Goal: Task Accomplishment & Management: Complete application form

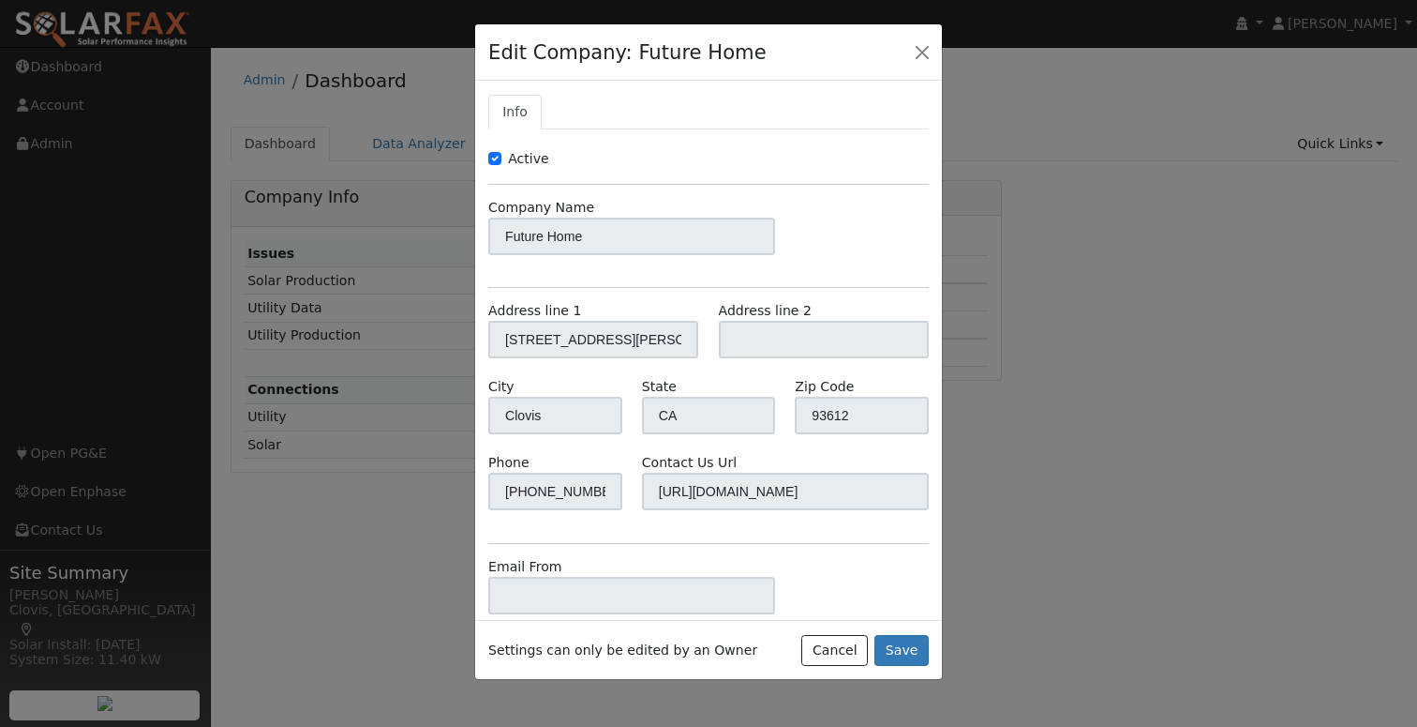
click at [937, 47] on div "Edit Company: Future Home" at bounding box center [708, 52] width 467 height 57
click at [924, 50] on button "button" at bounding box center [922, 51] width 26 height 26
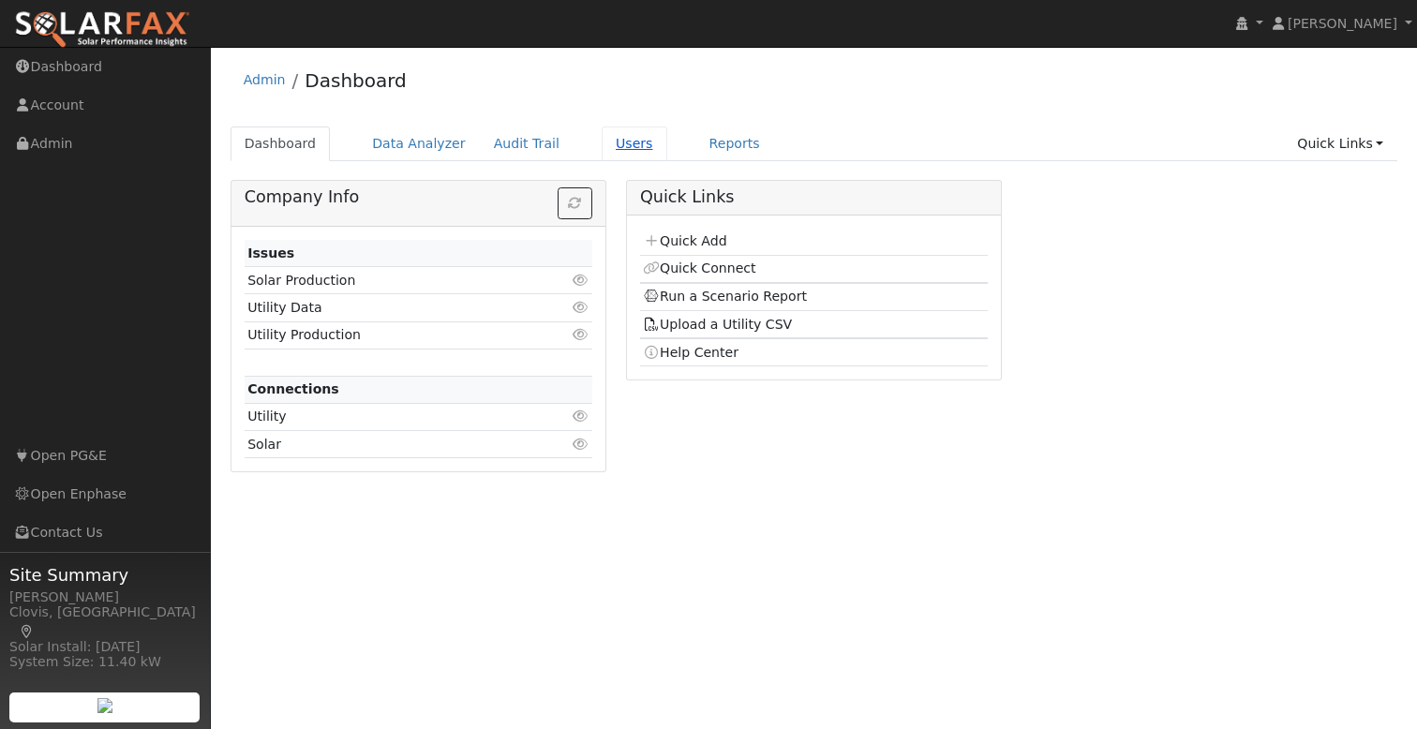
click at [603, 142] on link "Users" at bounding box center [635, 144] width 66 height 35
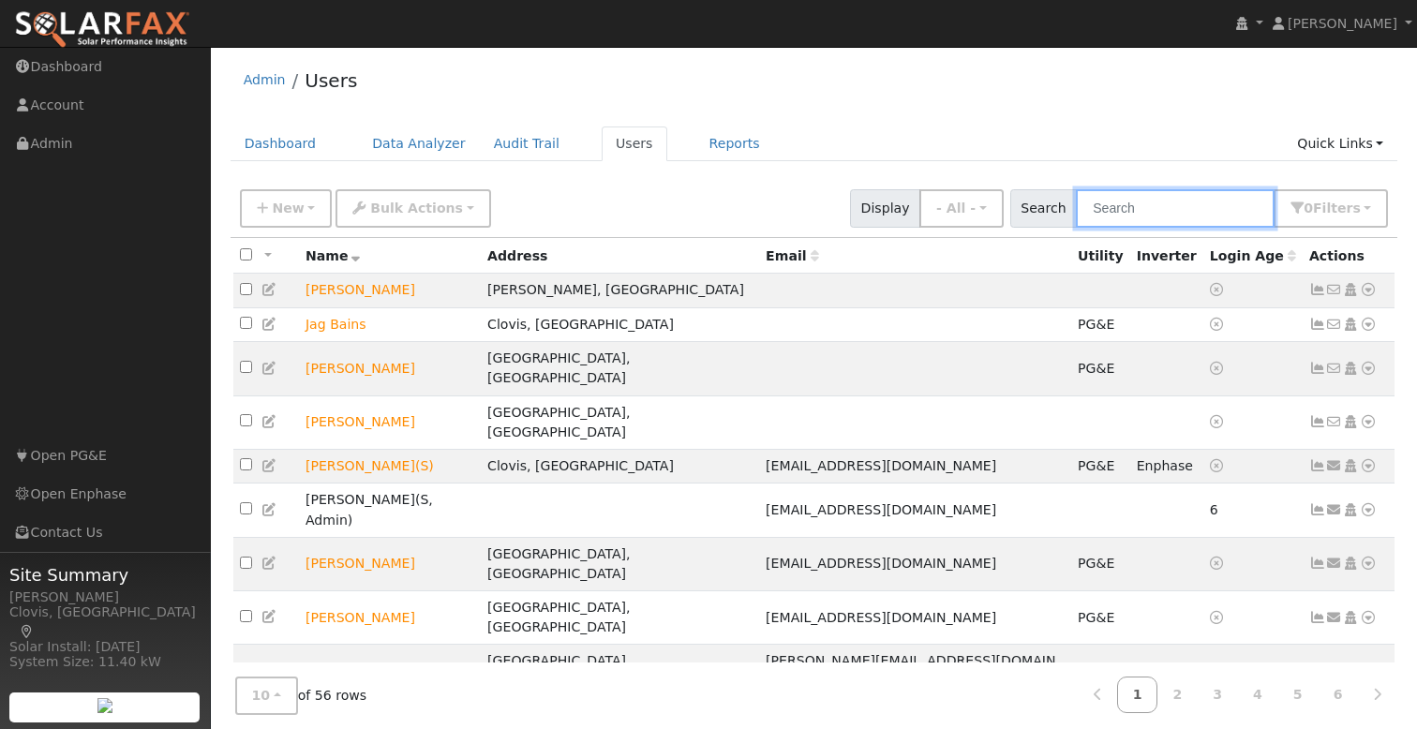
click at [1162, 212] on input "text" at bounding box center [1175, 208] width 199 height 38
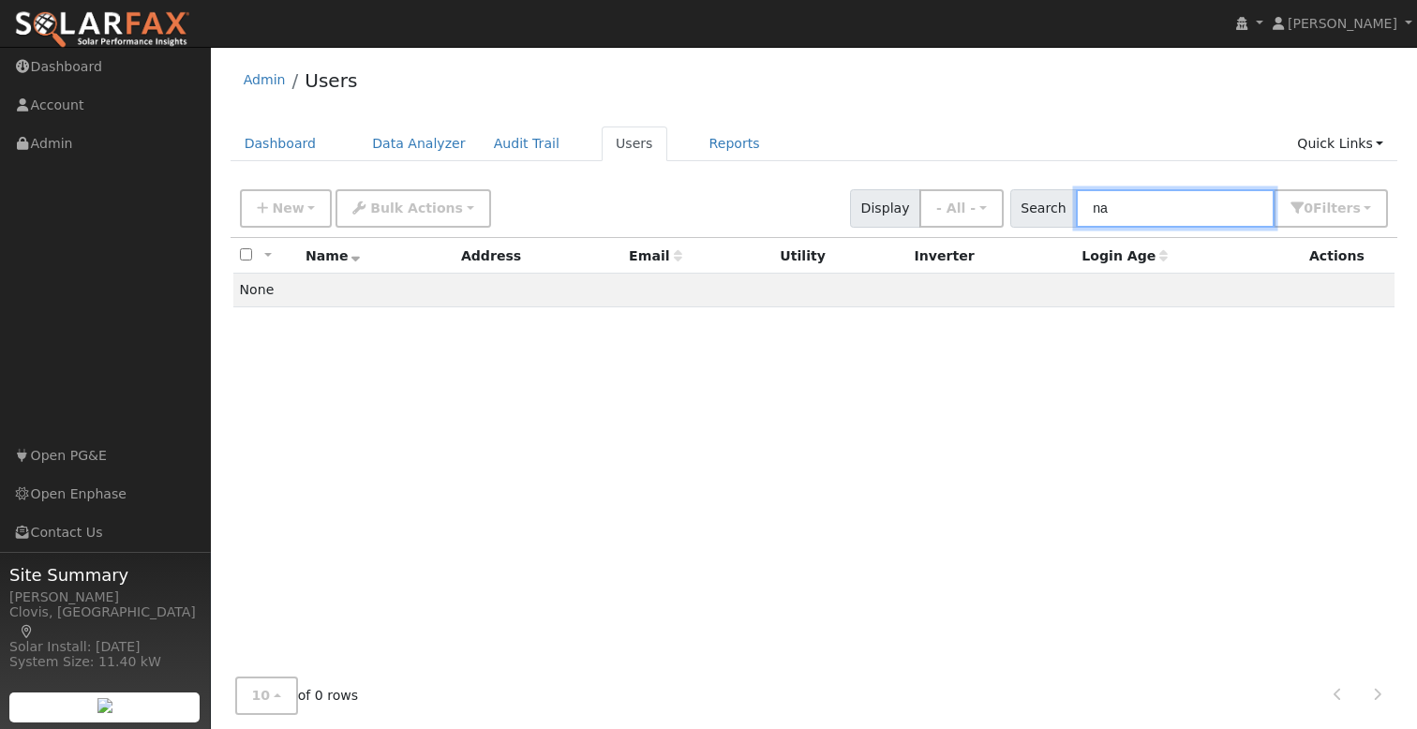
type input "n"
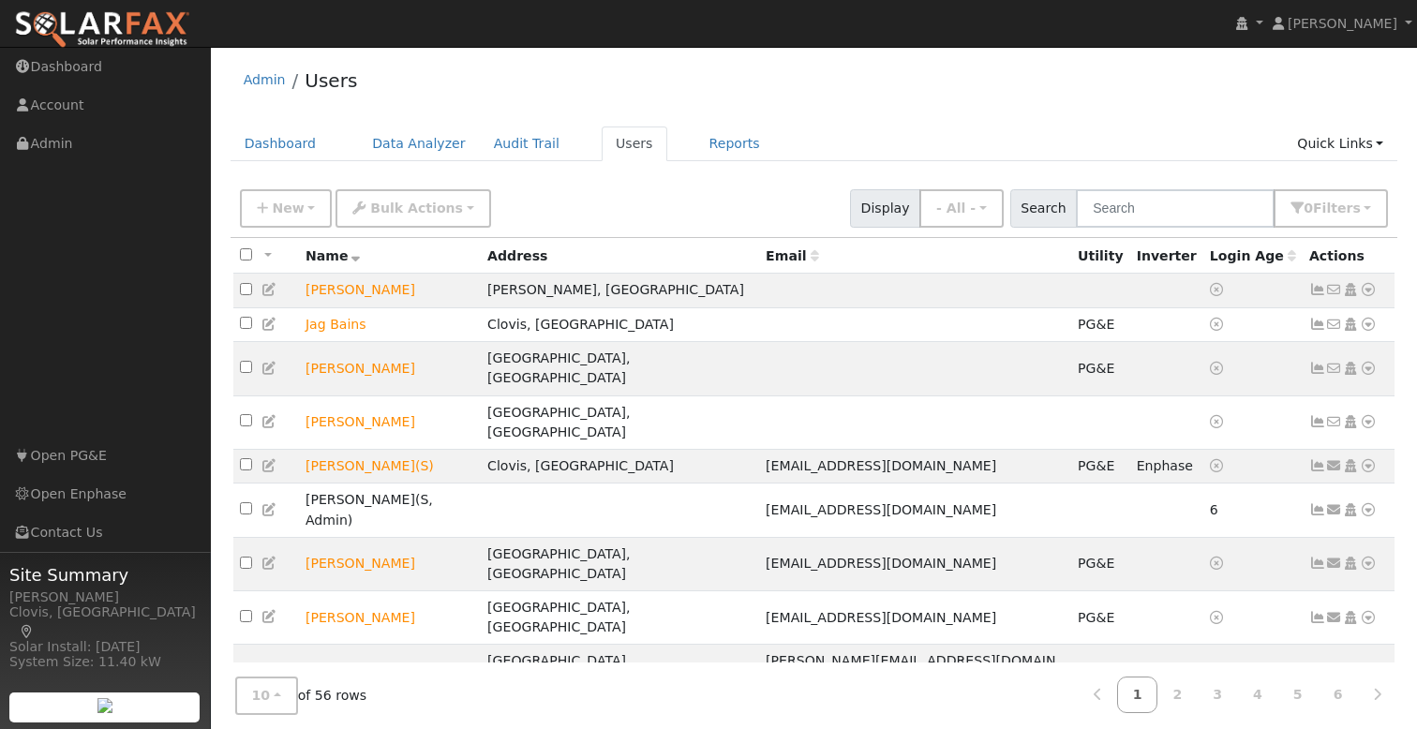
click at [1037, 127] on ul "Dashboard Data Analyzer Audit Trail Users Reports Quick Links Quick Add Quick C…" at bounding box center [815, 144] width 1168 height 35
click at [756, 190] on div "New Add User Quick Add Quick Connect Quick Convert Lead Bulk Actions Send Email…" at bounding box center [814, 205] width 1156 height 45
drag, startPoint x: 278, startPoint y: 205, endPoint x: 305, endPoint y: 220, distance: 30.2
click at [278, 205] on span "New" at bounding box center [288, 208] width 32 height 15
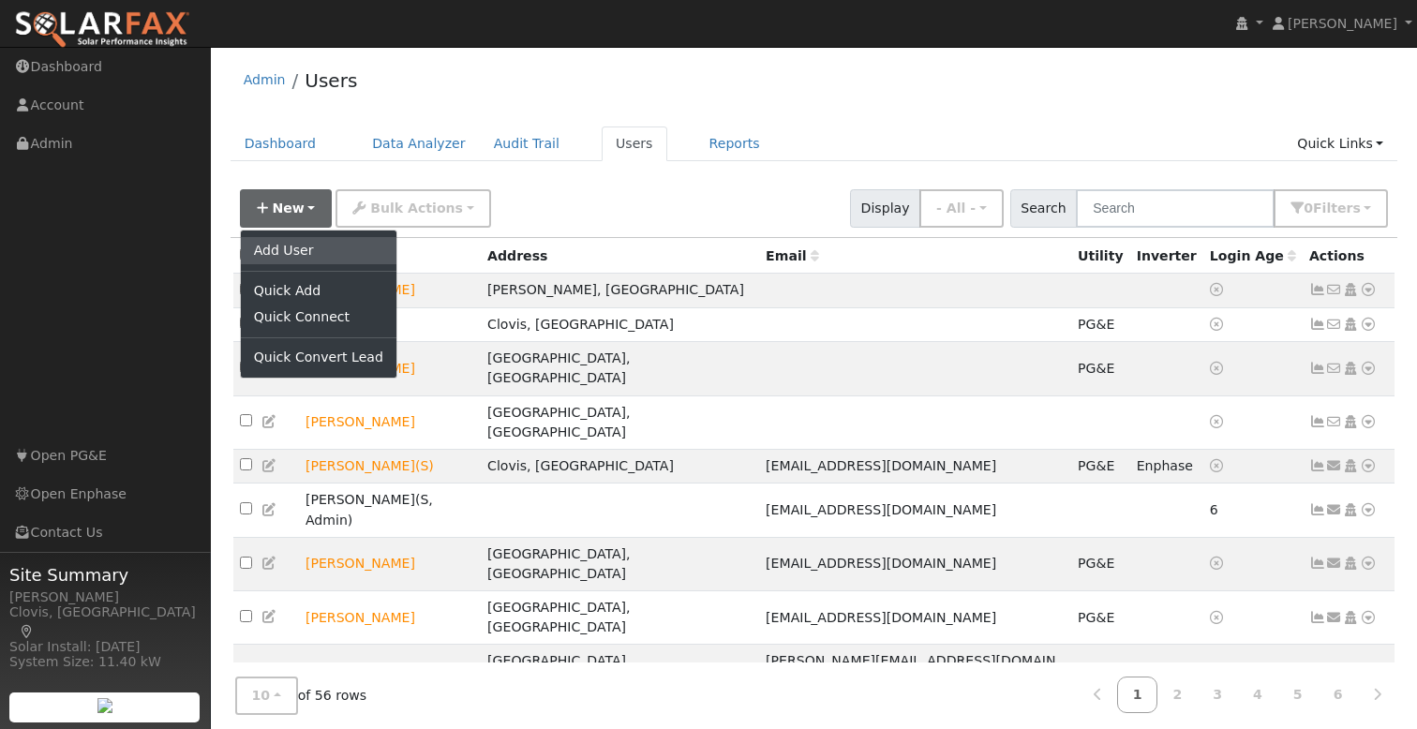
click at [300, 252] on link "Add User" at bounding box center [319, 250] width 156 height 26
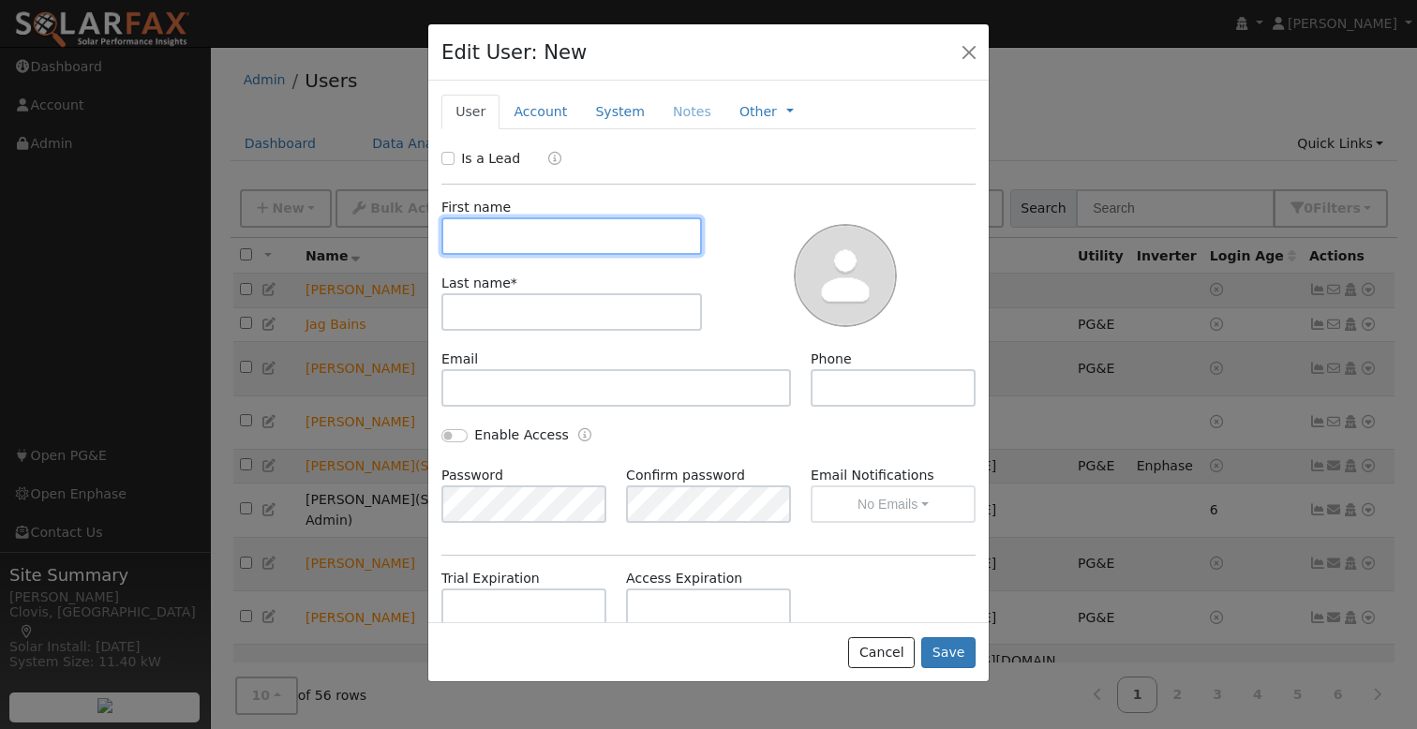
click at [587, 229] on input "text" at bounding box center [572, 235] width 261 height 37
type input "Nancy"
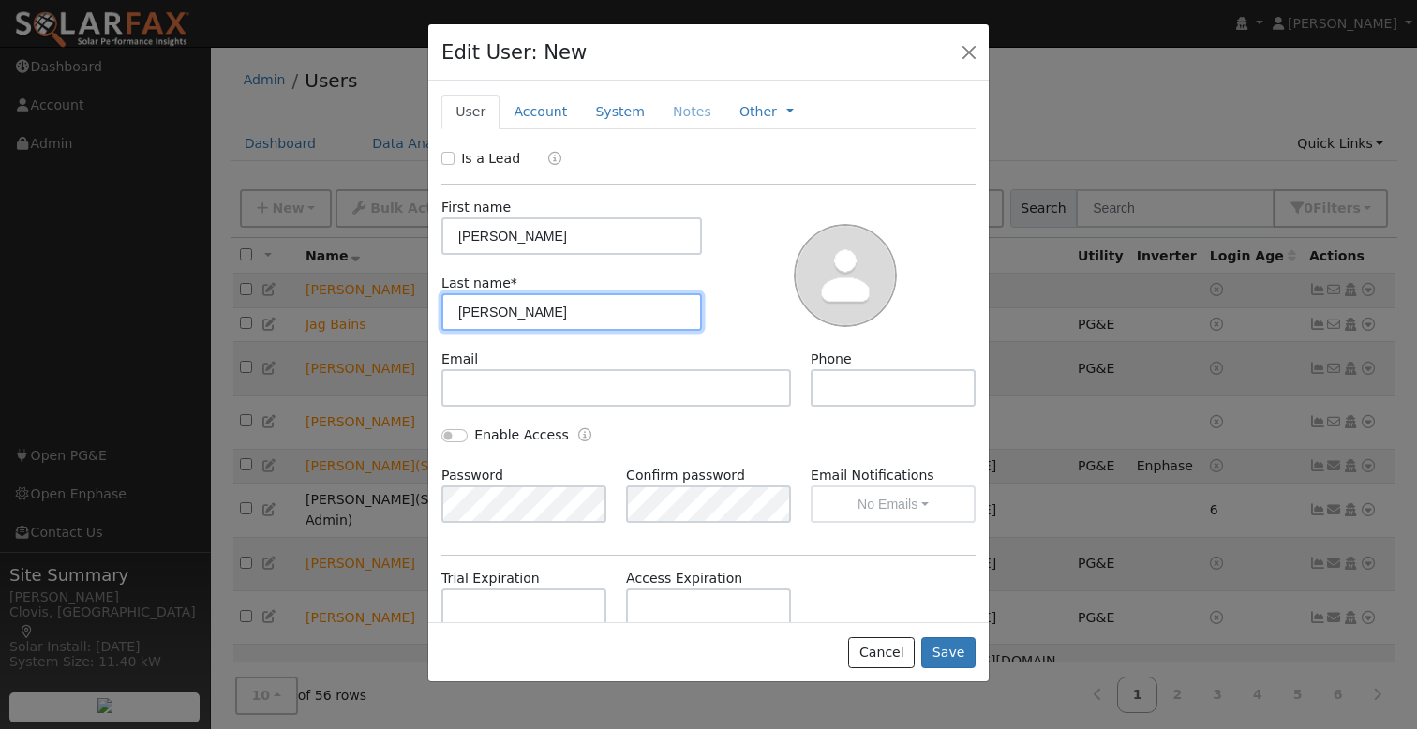
type input "[PERSON_NAME]"
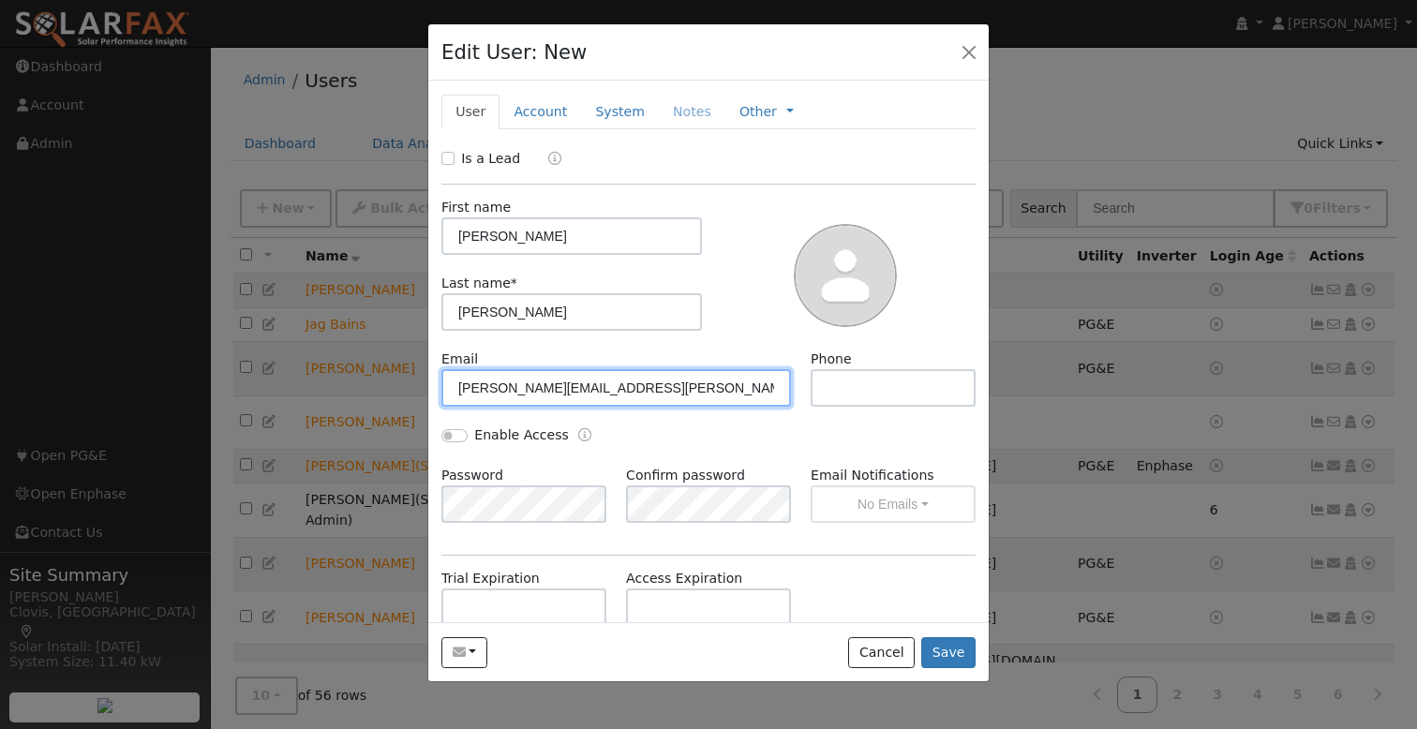
type input "nancy.mercado@yahoo.com"
click at [446, 158] on input "Is a Lead" at bounding box center [448, 158] width 13 height 13
checkbox input "true"
click at [728, 158] on div "Is a Lead: Qualified Unqualified Qualified" at bounding box center [709, 160] width 554 height 22
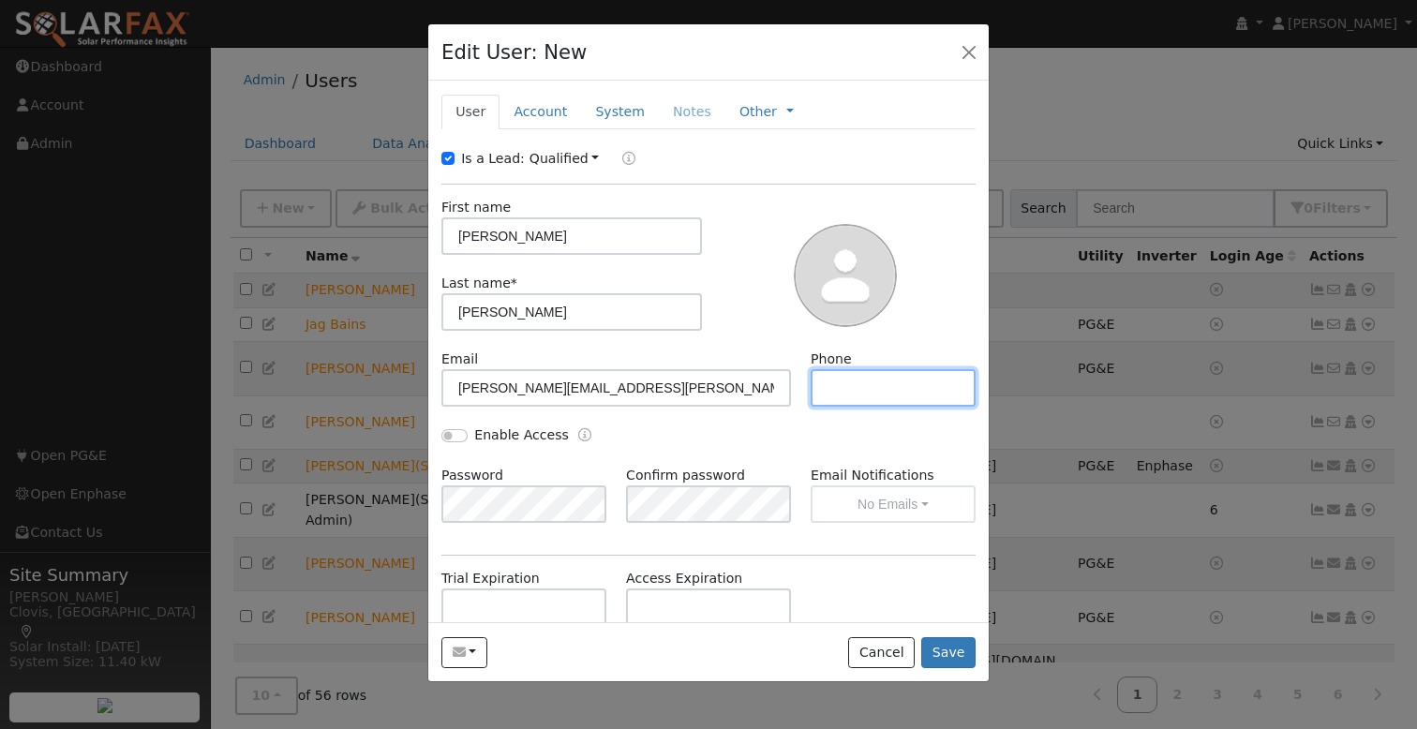
click at [856, 389] on input "text" at bounding box center [893, 387] width 165 height 37
type input "559.790.8457"
click at [545, 111] on link "Account" at bounding box center [541, 112] width 82 height 35
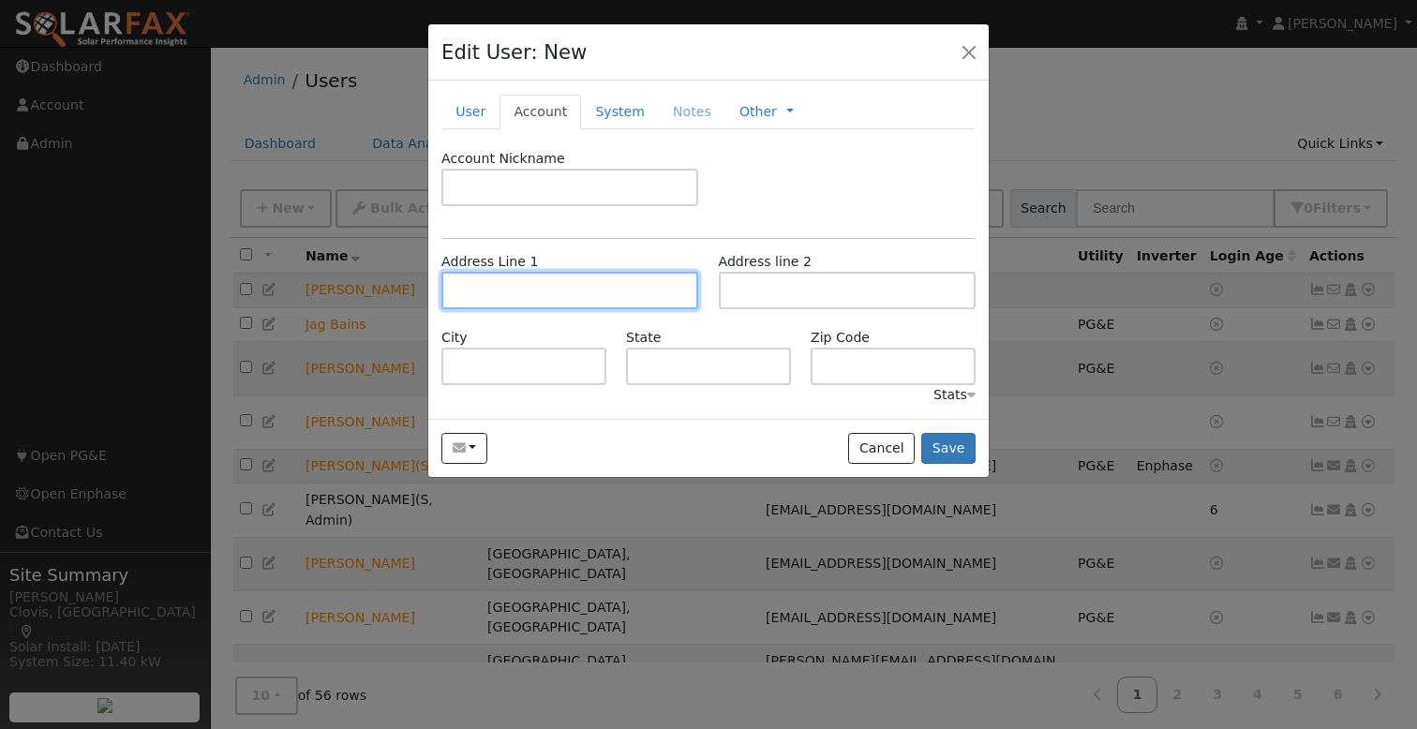
click at [568, 293] on input "text" at bounding box center [570, 290] width 257 height 37
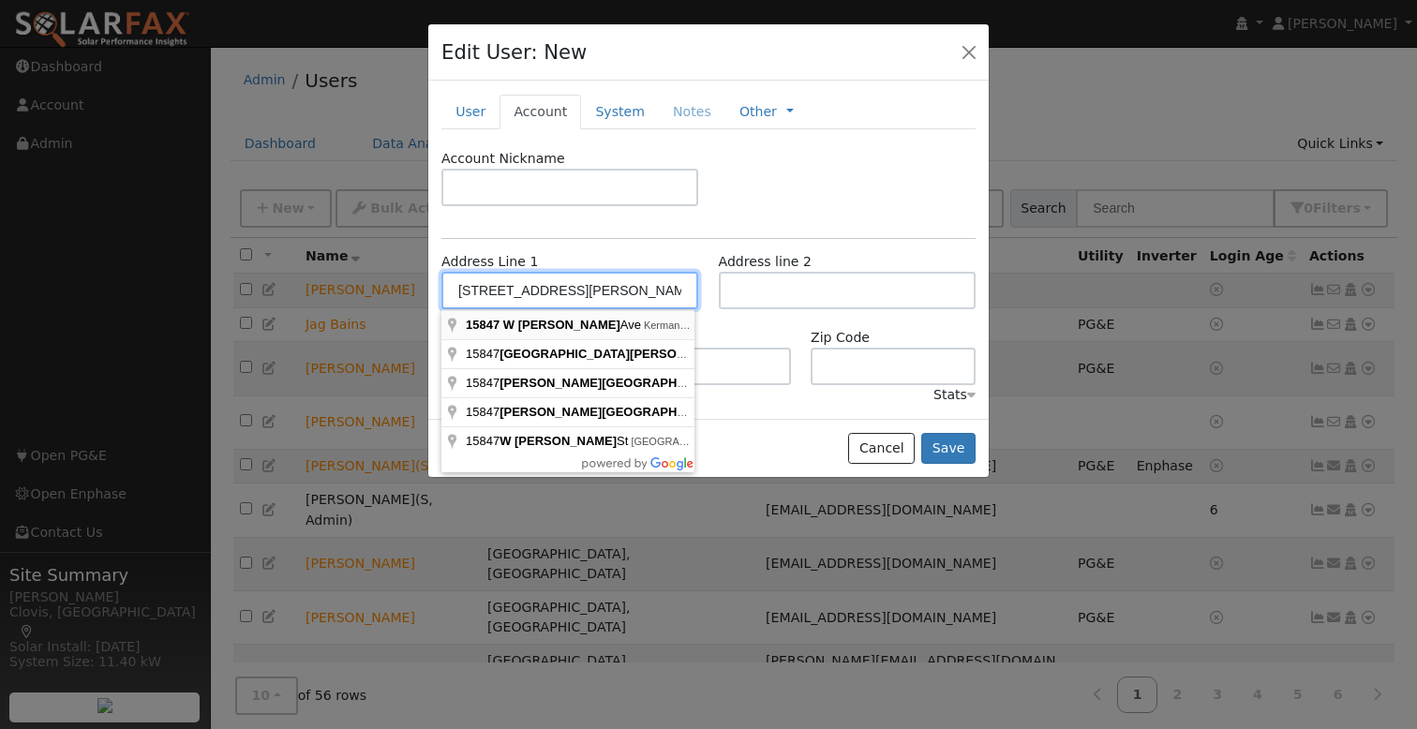
type input "15847 West Isabella Avenue"
type input "Kerman"
type input "CA"
type input "93630"
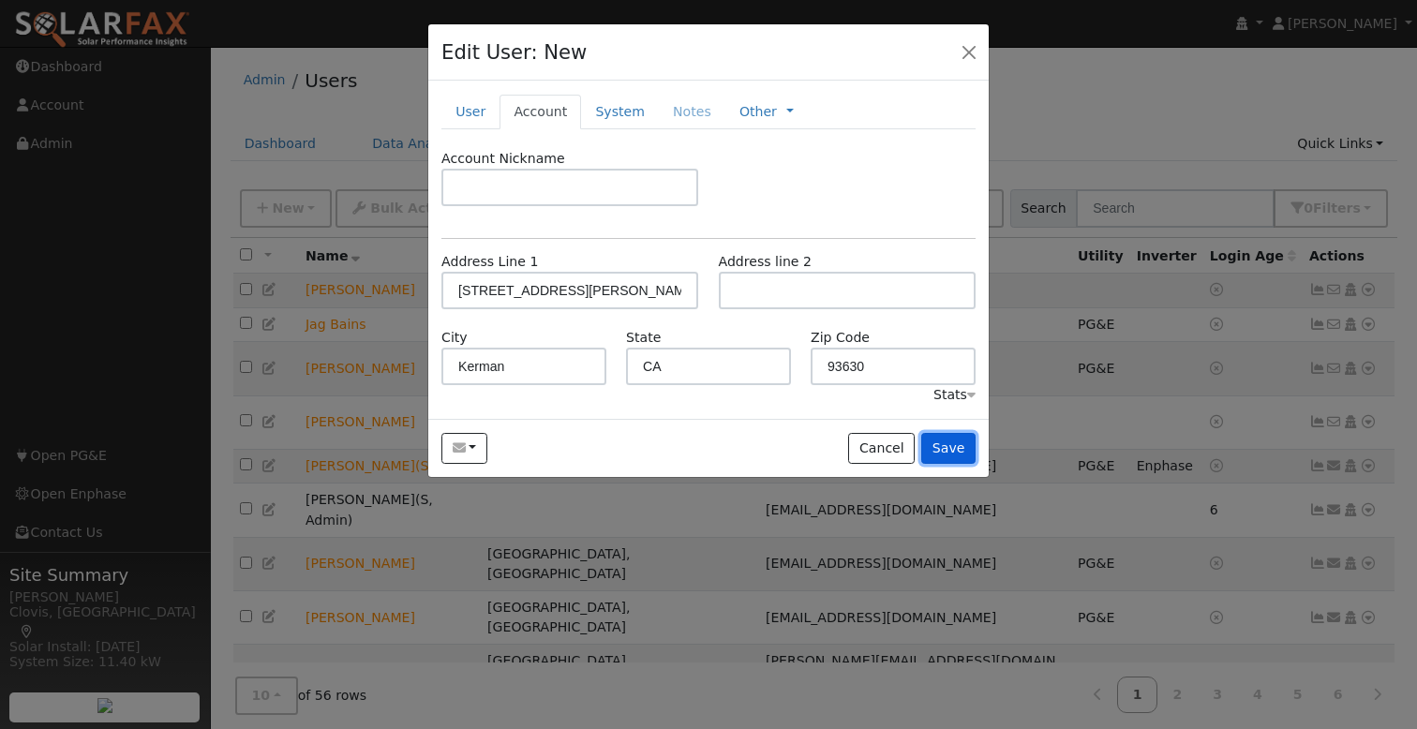
click at [955, 450] on button "Save" at bounding box center [949, 449] width 54 height 32
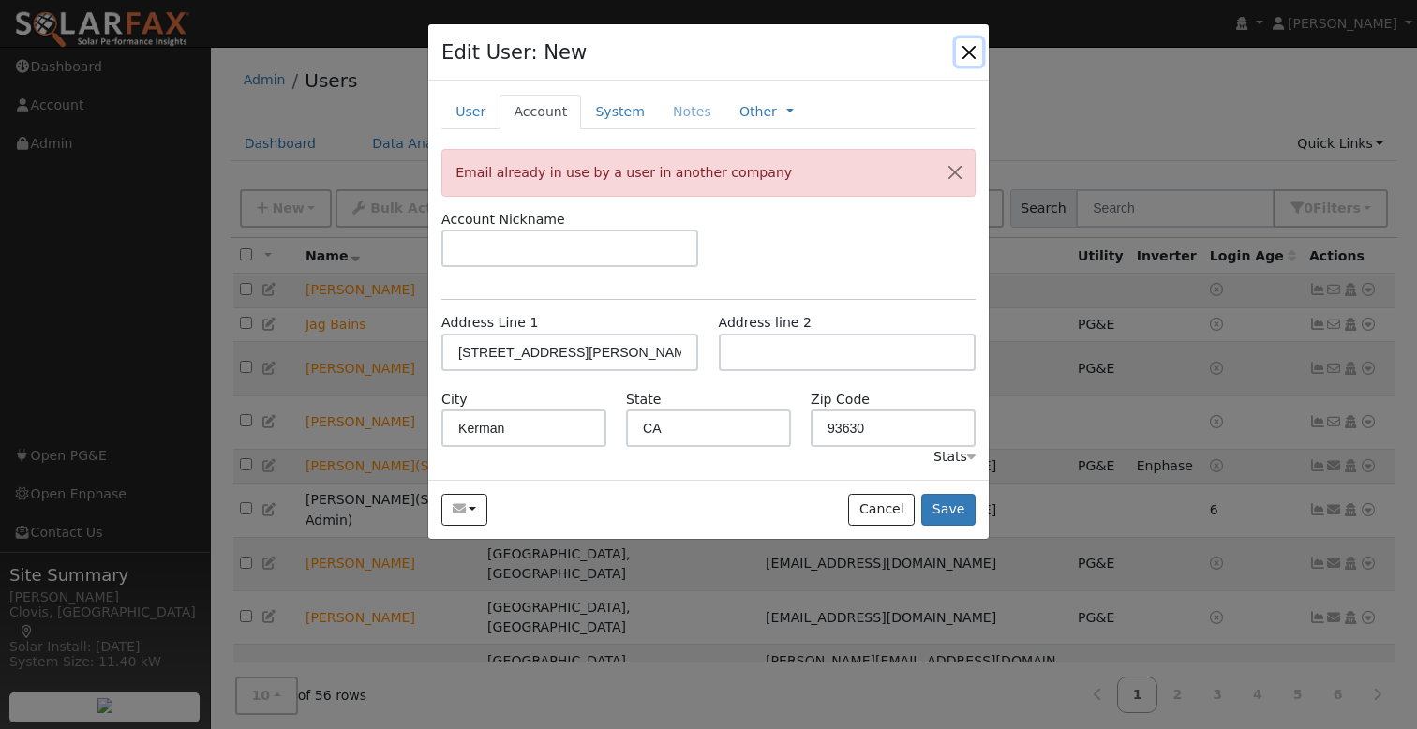
drag, startPoint x: 960, startPoint y: 50, endPoint x: 1031, endPoint y: 122, distance: 101.4
click at [961, 50] on button "button" at bounding box center [969, 51] width 26 height 26
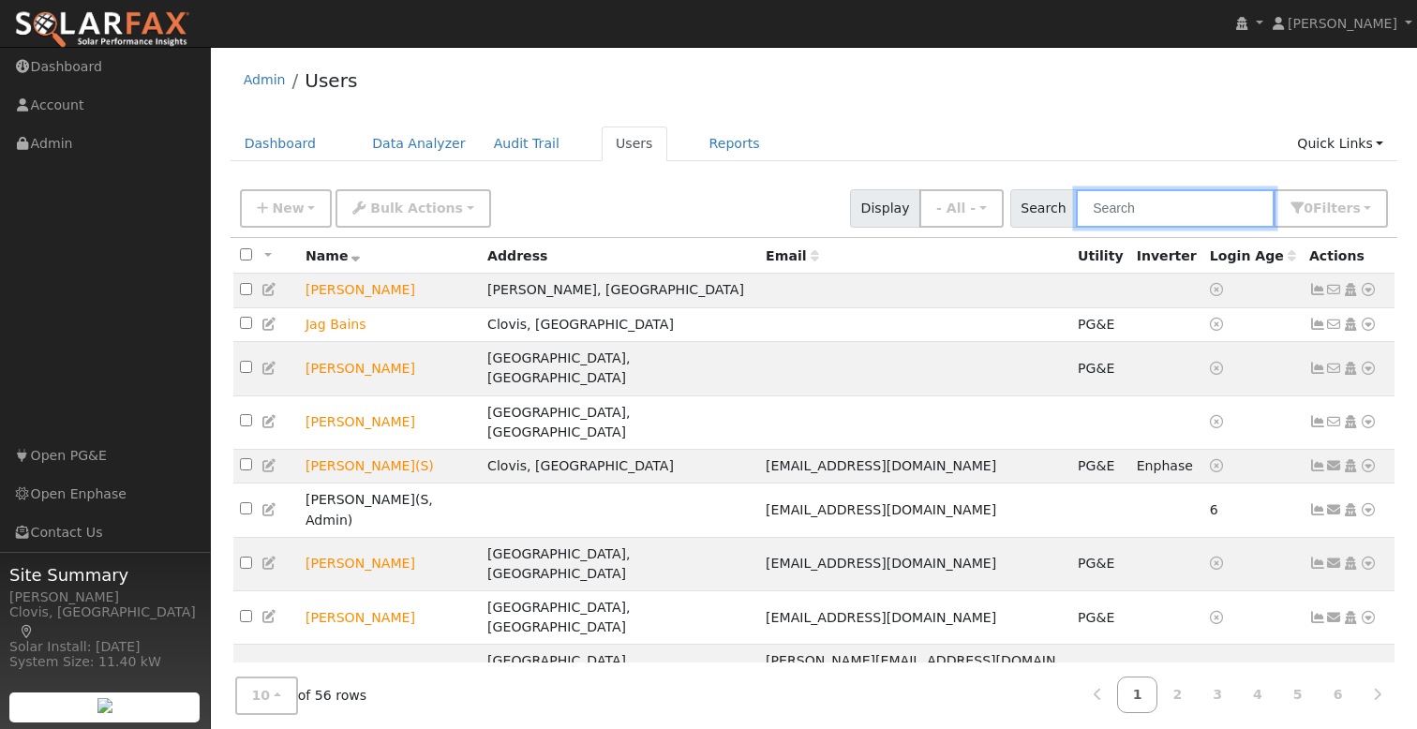
click at [1181, 201] on input "text" at bounding box center [1175, 208] width 199 height 38
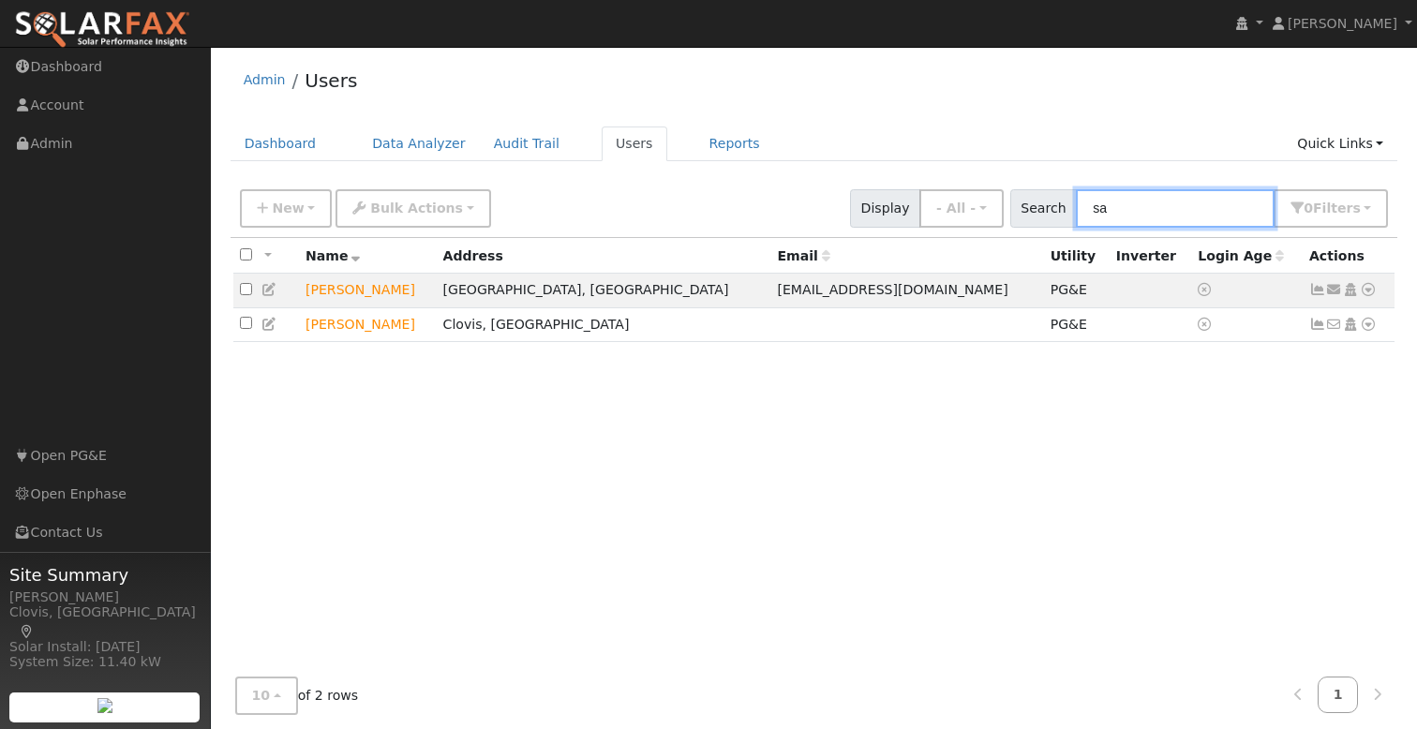
type input "s"
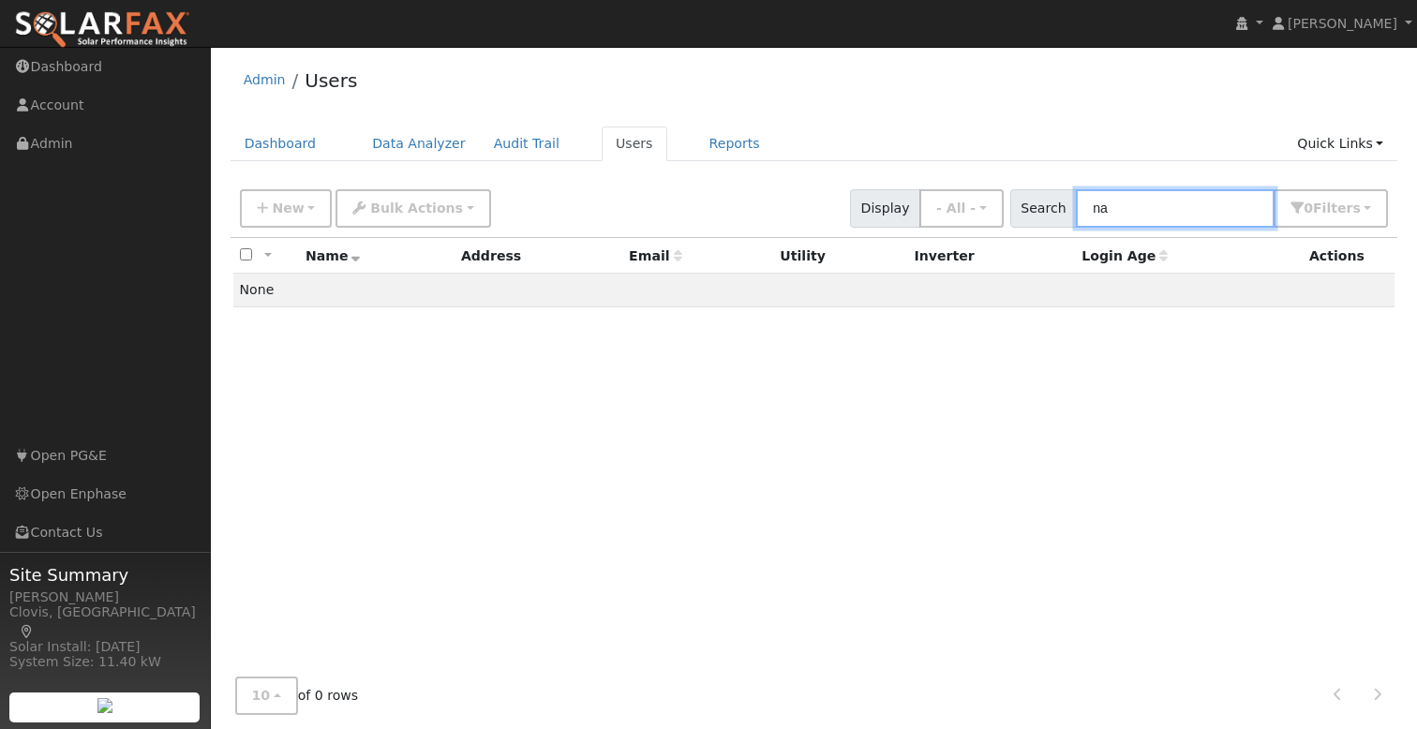
type input "n"
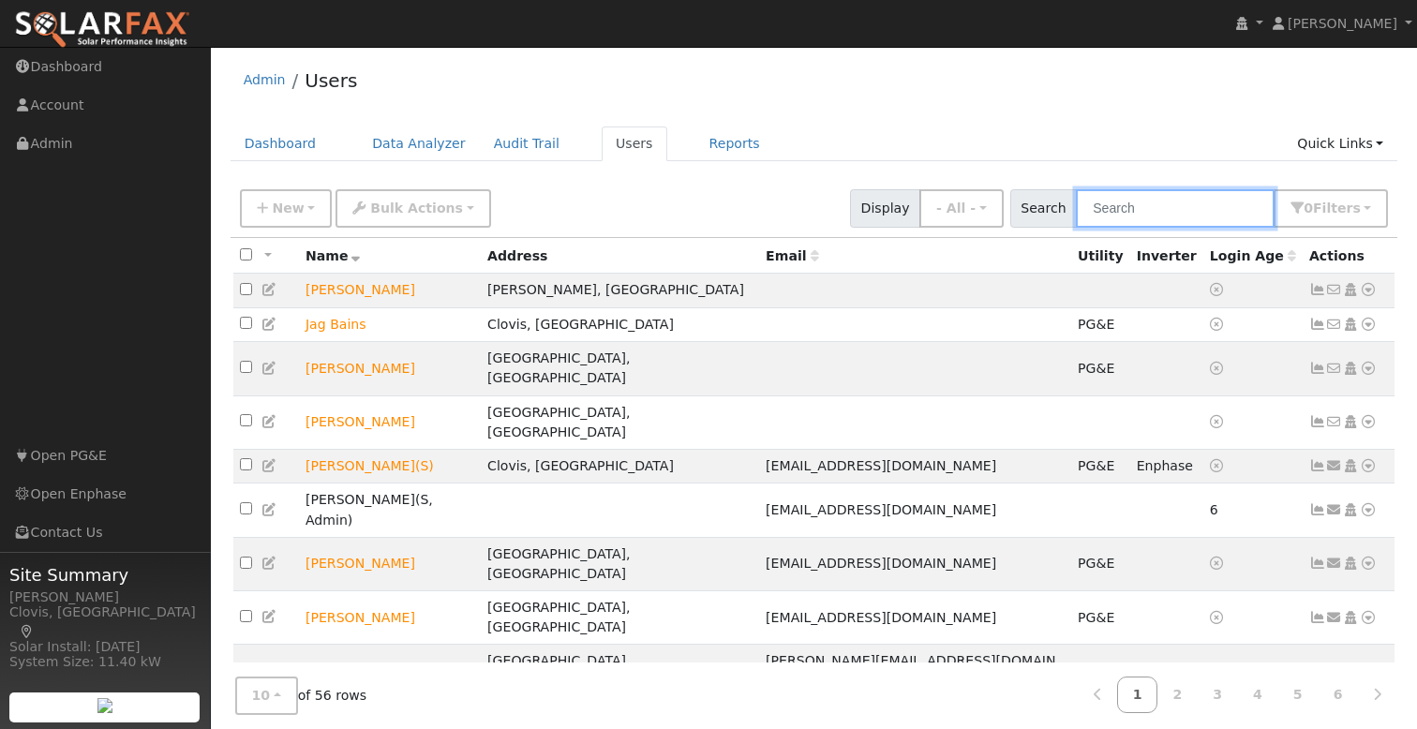
click at [1171, 214] on input "text" at bounding box center [1175, 208] width 199 height 38
click at [1182, 202] on input "text" at bounding box center [1175, 208] width 199 height 38
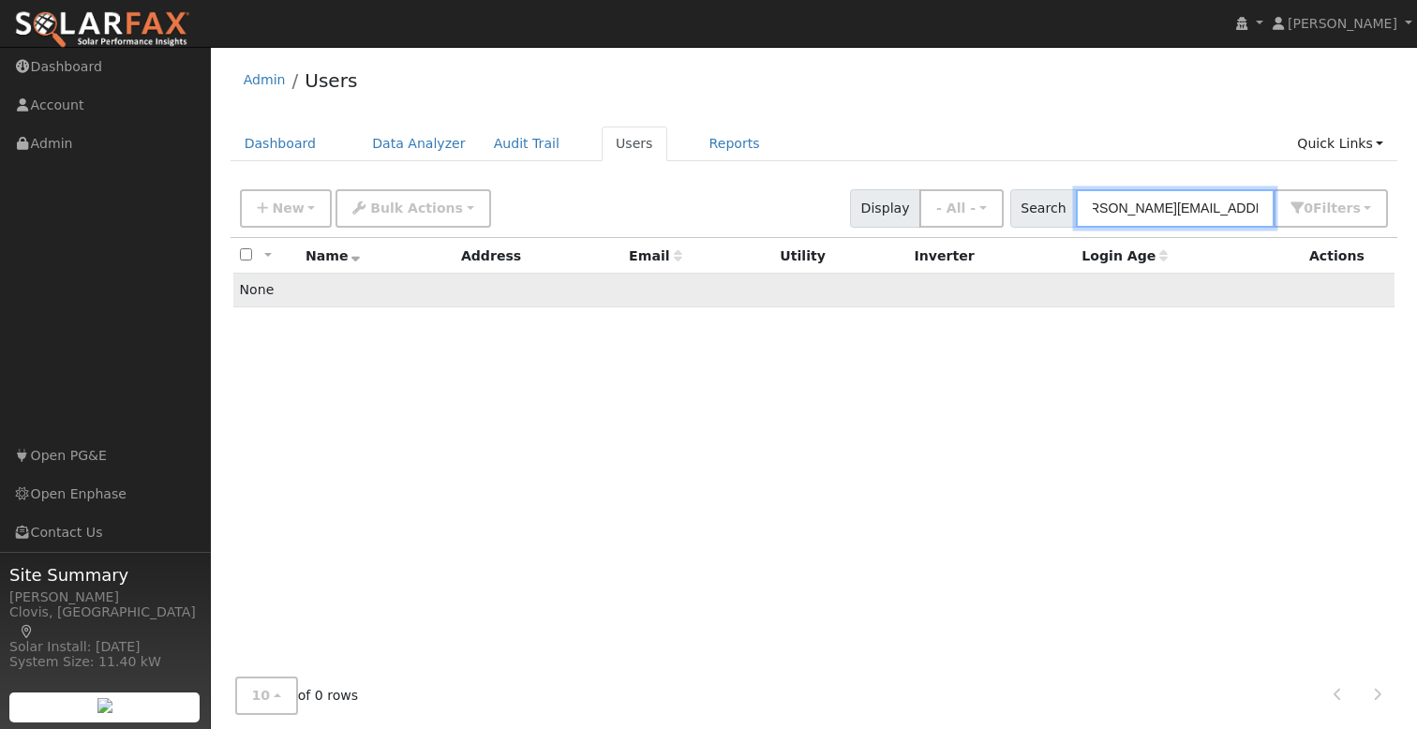
type input "nancy.mercado@yahoo.com"
click at [444, 299] on td "None" at bounding box center [814, 291] width 1162 height 34
drag, startPoint x: 380, startPoint y: 295, endPoint x: 306, endPoint y: 298, distance: 74.1
click at [375, 295] on td "None" at bounding box center [814, 291] width 1162 height 34
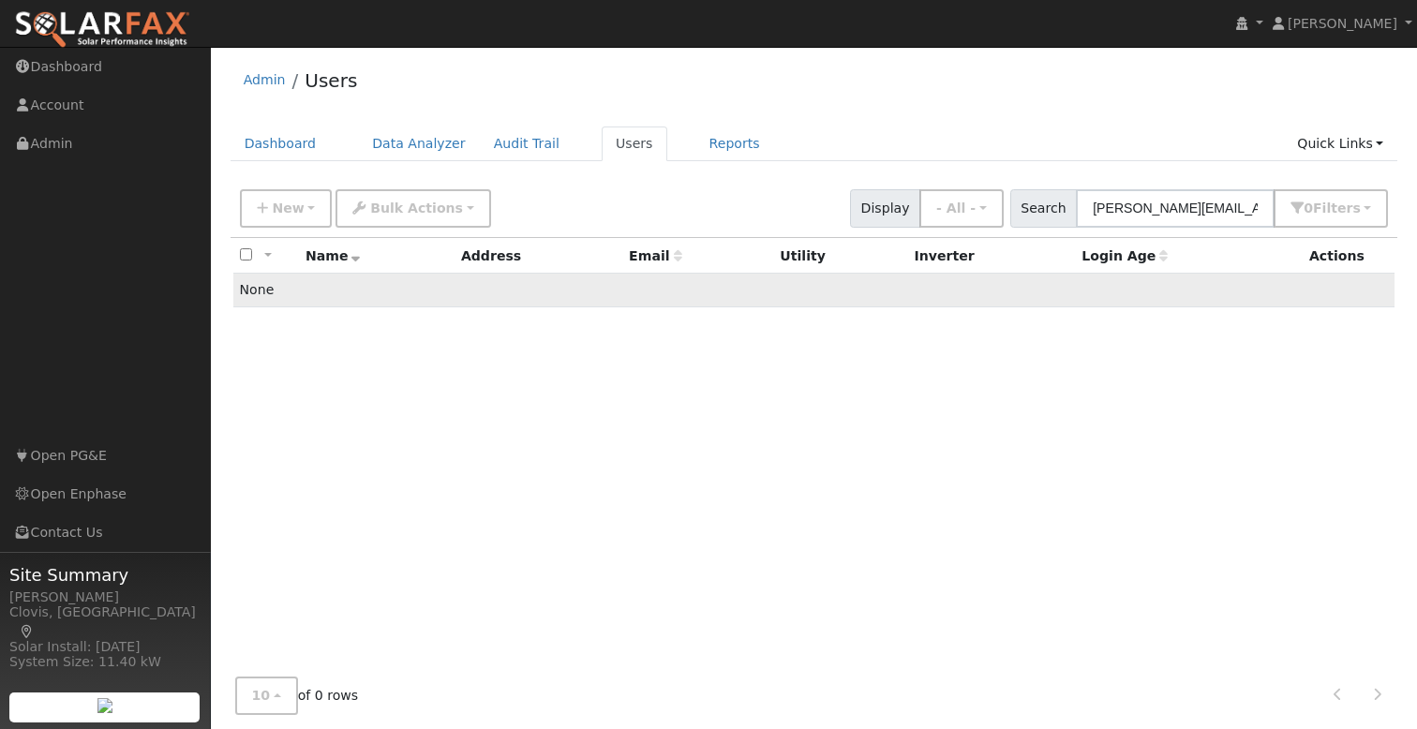
click at [296, 298] on td "None" at bounding box center [814, 291] width 1162 height 34
drag, startPoint x: 331, startPoint y: 321, endPoint x: 385, endPoint y: 361, distance: 67.7
click at [339, 325] on div "All None All on page None on page Name Address Email Utility Inverter Login Age…" at bounding box center [815, 457] width 1168 height 438
drag, startPoint x: 465, startPoint y: 413, endPoint x: 497, endPoint y: 379, distance: 47.1
click at [465, 413] on div "All None All on page None on page Name Address Email Utility Inverter Login Age…" at bounding box center [815, 457] width 1168 height 438
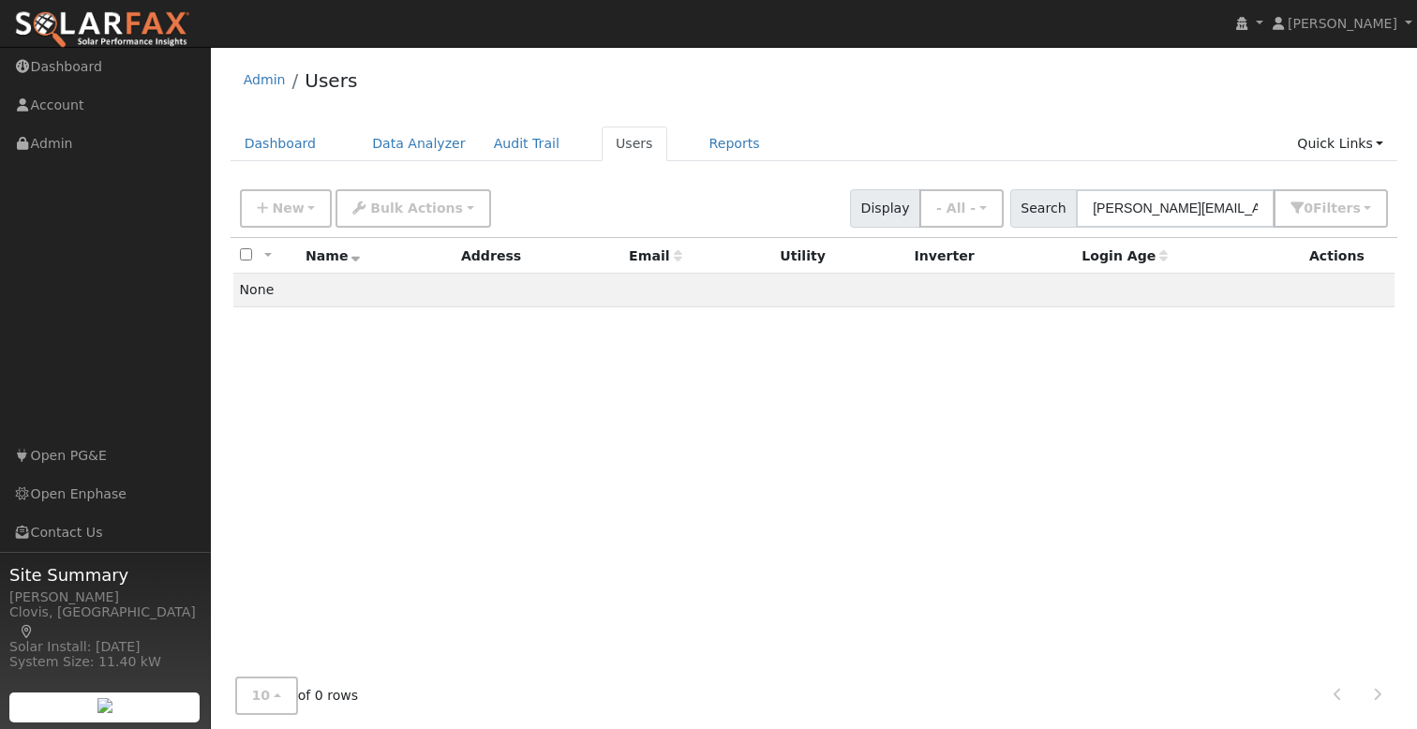
click at [658, 200] on div "New Add User Quick Add Quick Connect Quick Convert Lead Bulk Actions Send Email…" at bounding box center [814, 205] width 1156 height 45
click at [302, 210] on button "New" at bounding box center [286, 208] width 93 height 38
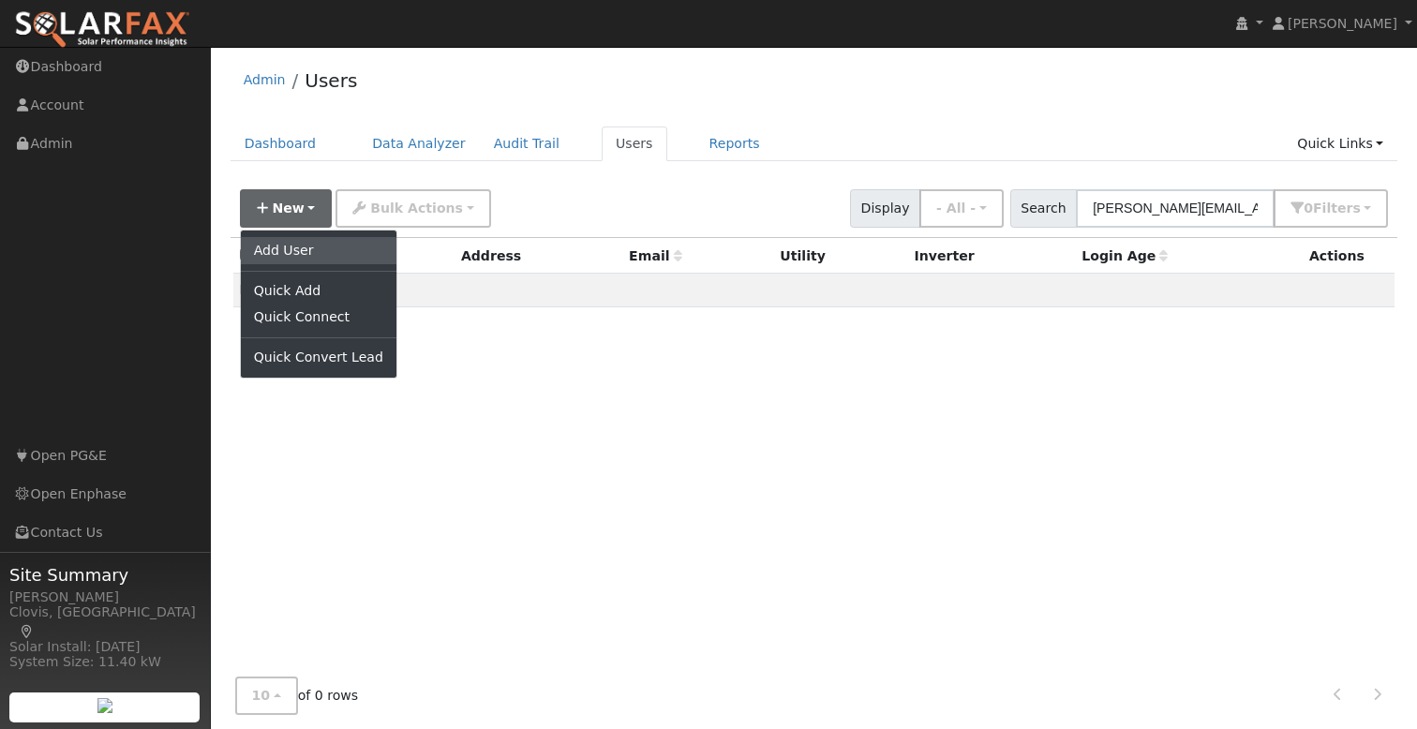
click at [312, 250] on link "Add User" at bounding box center [319, 250] width 156 height 26
checkbox input "false"
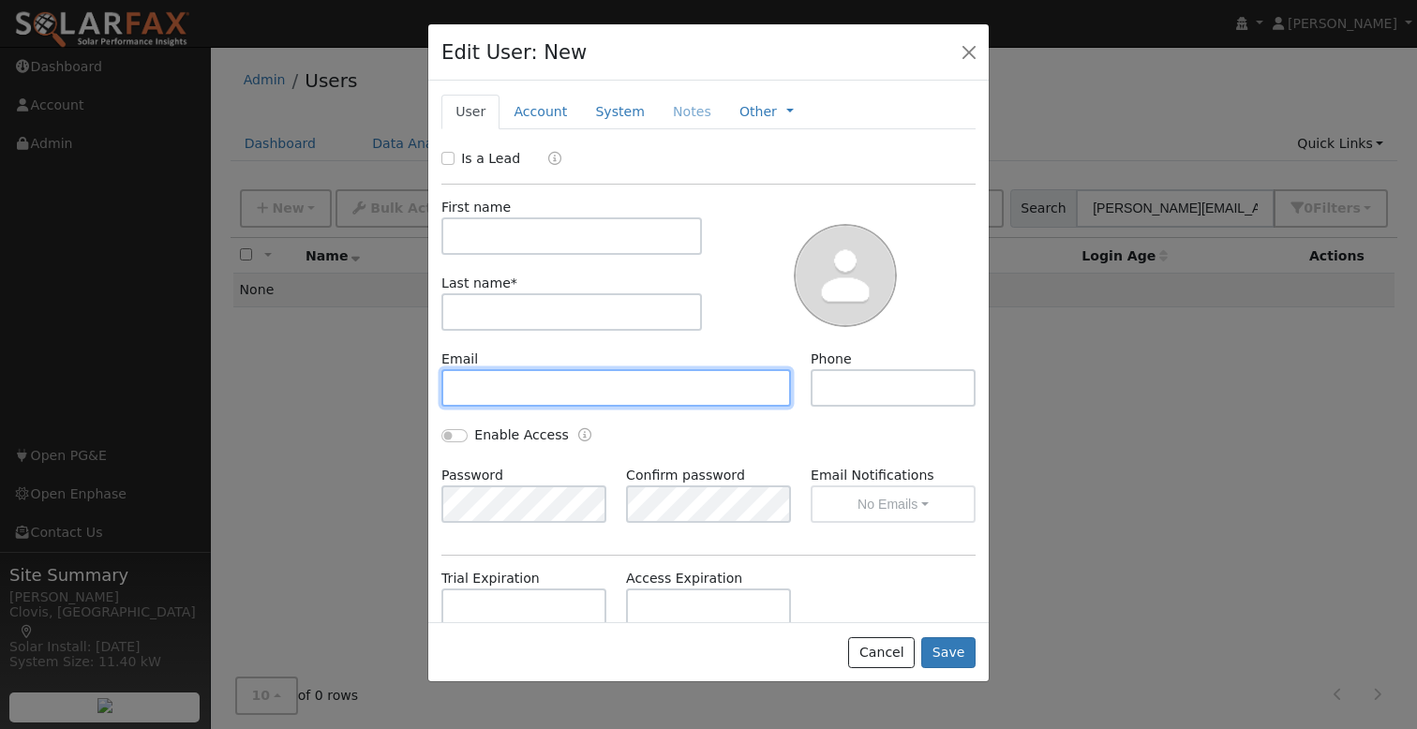
click at [567, 391] on input "text" at bounding box center [617, 387] width 350 height 37
type input "nancy.mercado@yahoo.com"
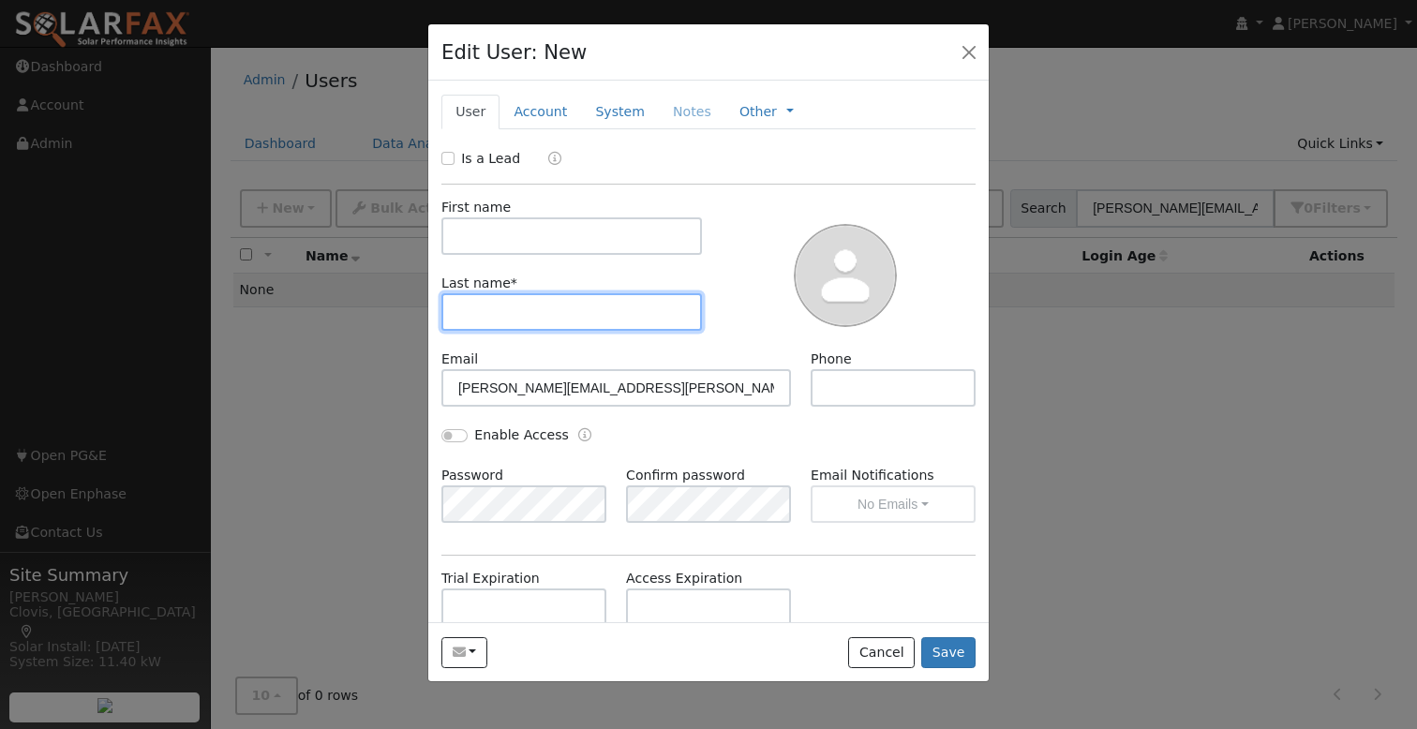
drag, startPoint x: 553, startPoint y: 325, endPoint x: 572, endPoint y: 317, distance: 20.6
click at [553, 324] on input "text" at bounding box center [572, 311] width 261 height 37
type input "[PERSON_NAME]"
click at [447, 159] on input "Is a Lead" at bounding box center [448, 158] width 13 height 13
checkbox input "true"
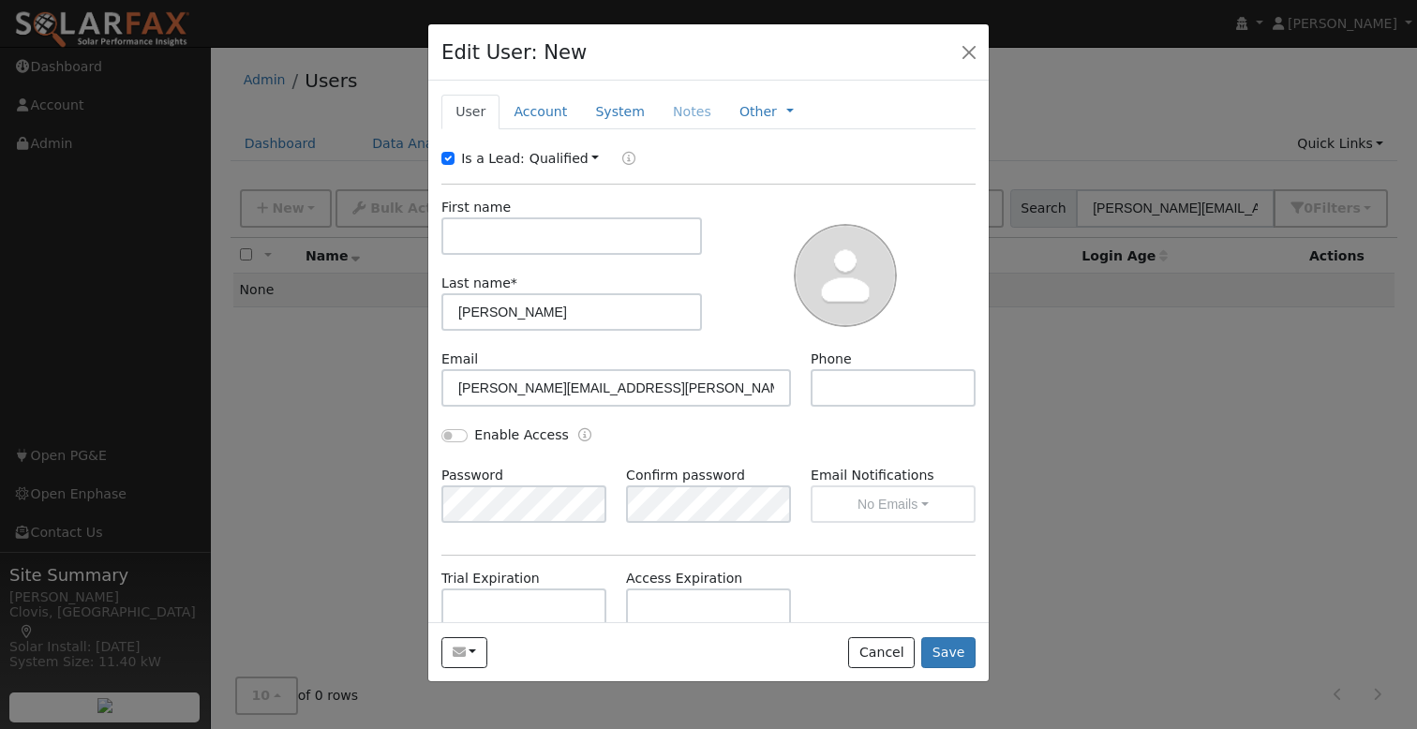
click at [711, 169] on div "Is a Lead: Qualified Unqualified Qualified" at bounding box center [709, 160] width 554 height 22
click at [543, 117] on link "Account" at bounding box center [541, 112] width 82 height 35
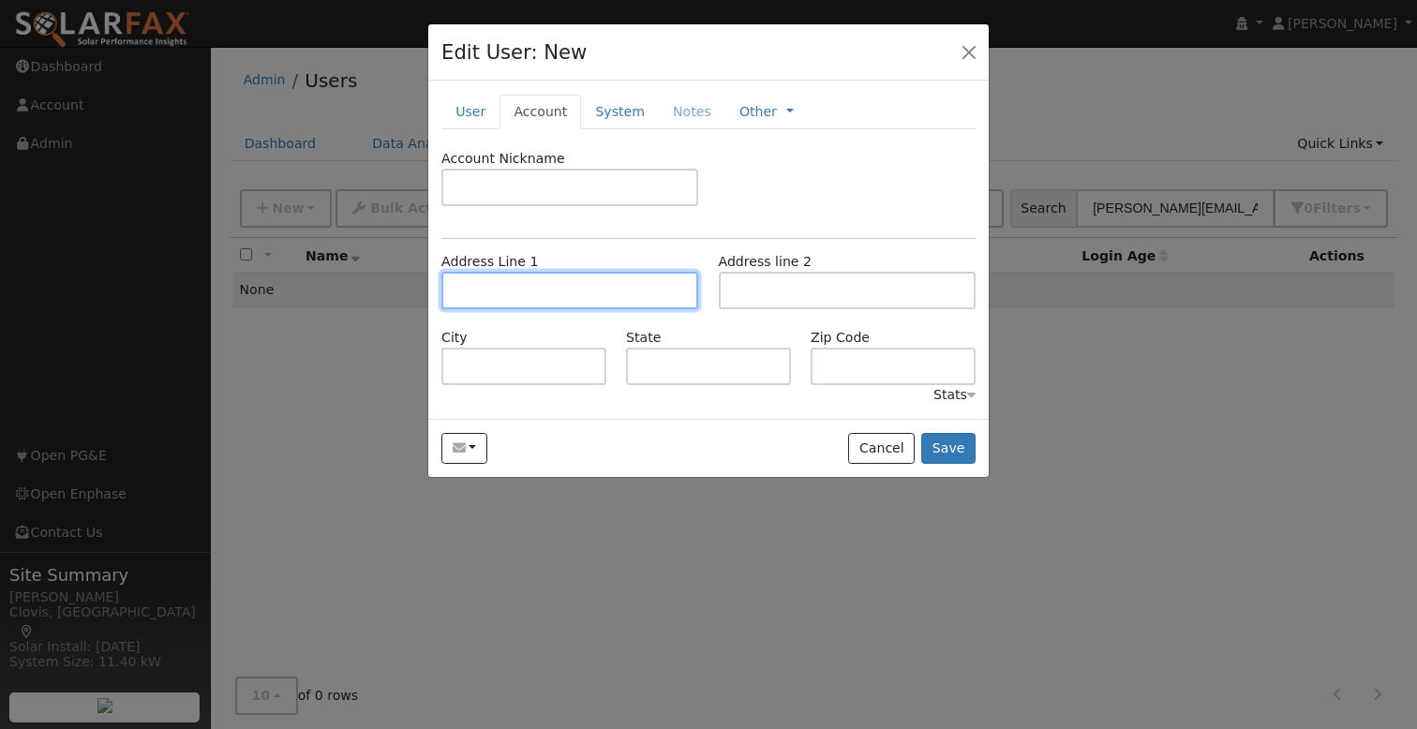
click at [530, 293] on input "text" at bounding box center [570, 290] width 257 height 37
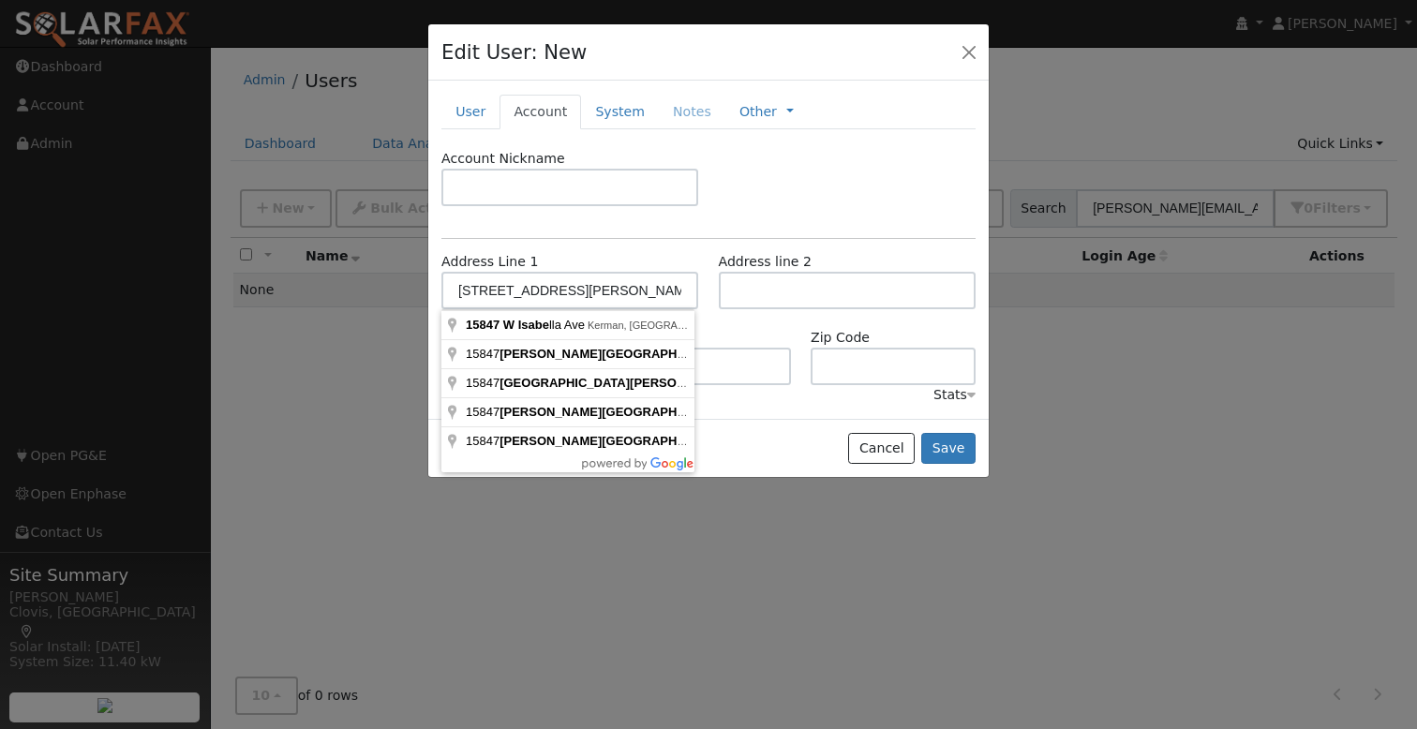
drag, startPoint x: 586, startPoint y: 329, endPoint x: 619, endPoint y: 328, distance: 32.8
type input "15847 West Isabella Avenue"
type input "Kerman"
type input "CA"
type input "93630"
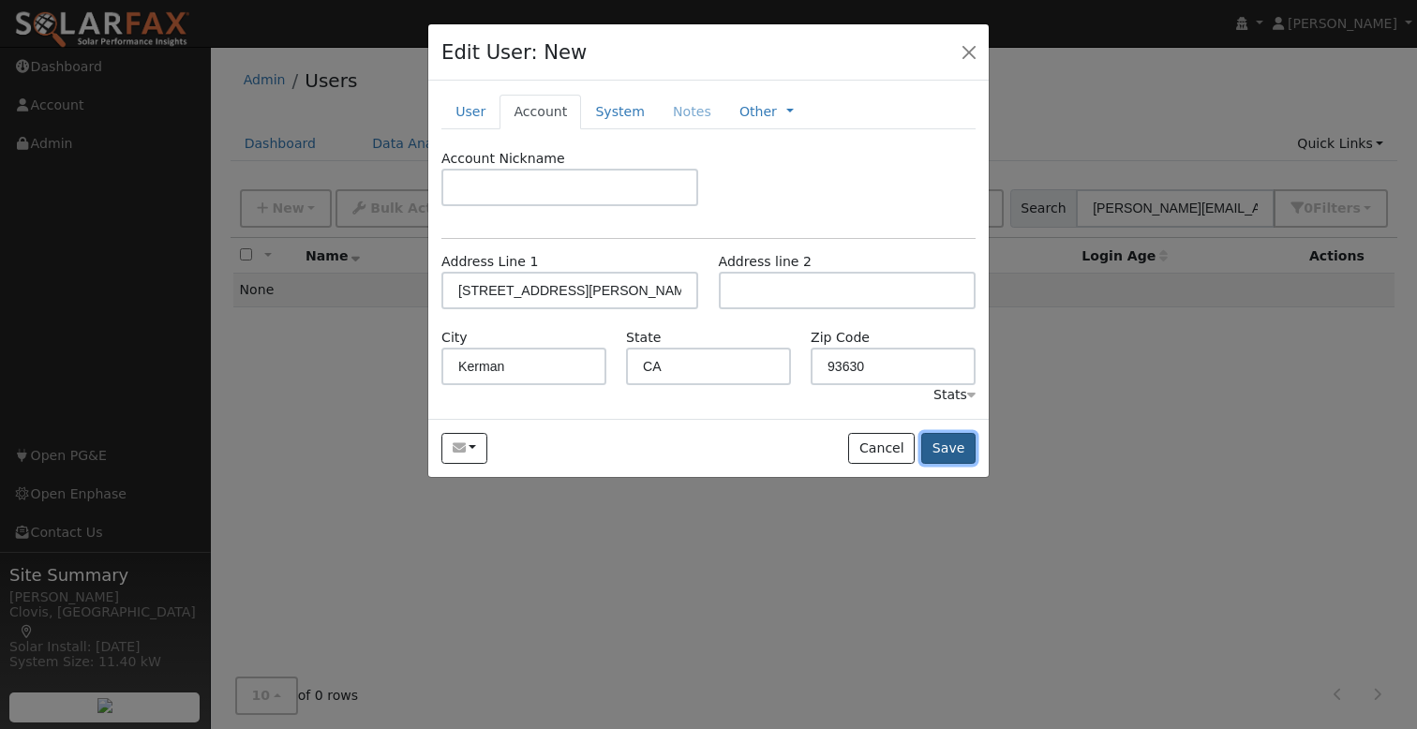
click at [953, 443] on button "Save" at bounding box center [949, 449] width 54 height 32
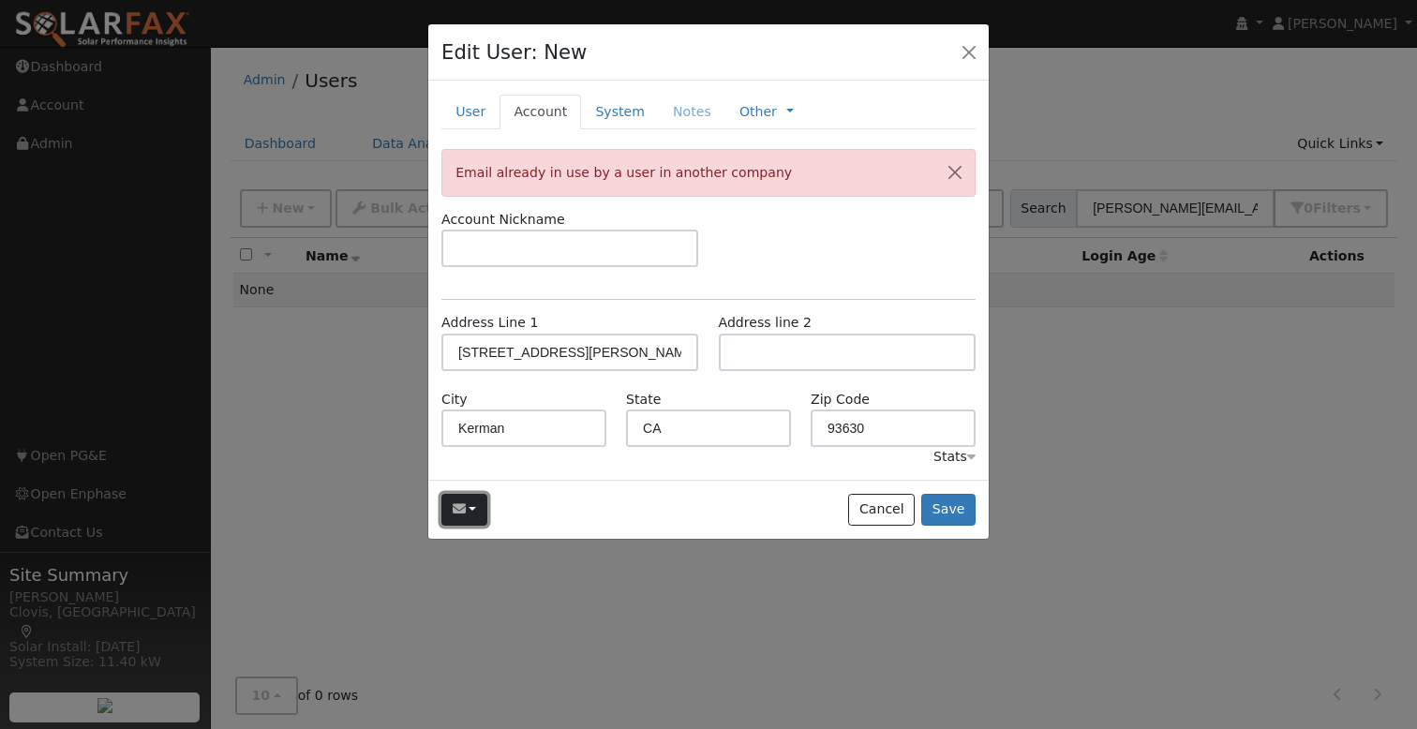
click at [473, 511] on button "button" at bounding box center [465, 510] width 46 height 32
click at [669, 206] on div "New Account Nickname Cancel Create Are you sure you want to create new account …" at bounding box center [708, 280] width 561 height 398
click at [748, 208] on div "New Account Nickname Cancel Create Are you sure you want to create new account …" at bounding box center [708, 280] width 561 height 398
click at [750, 210] on div "Account Nickname" at bounding box center [709, 248] width 554 height 76
click at [610, 114] on link "System" at bounding box center [620, 112] width 78 height 35
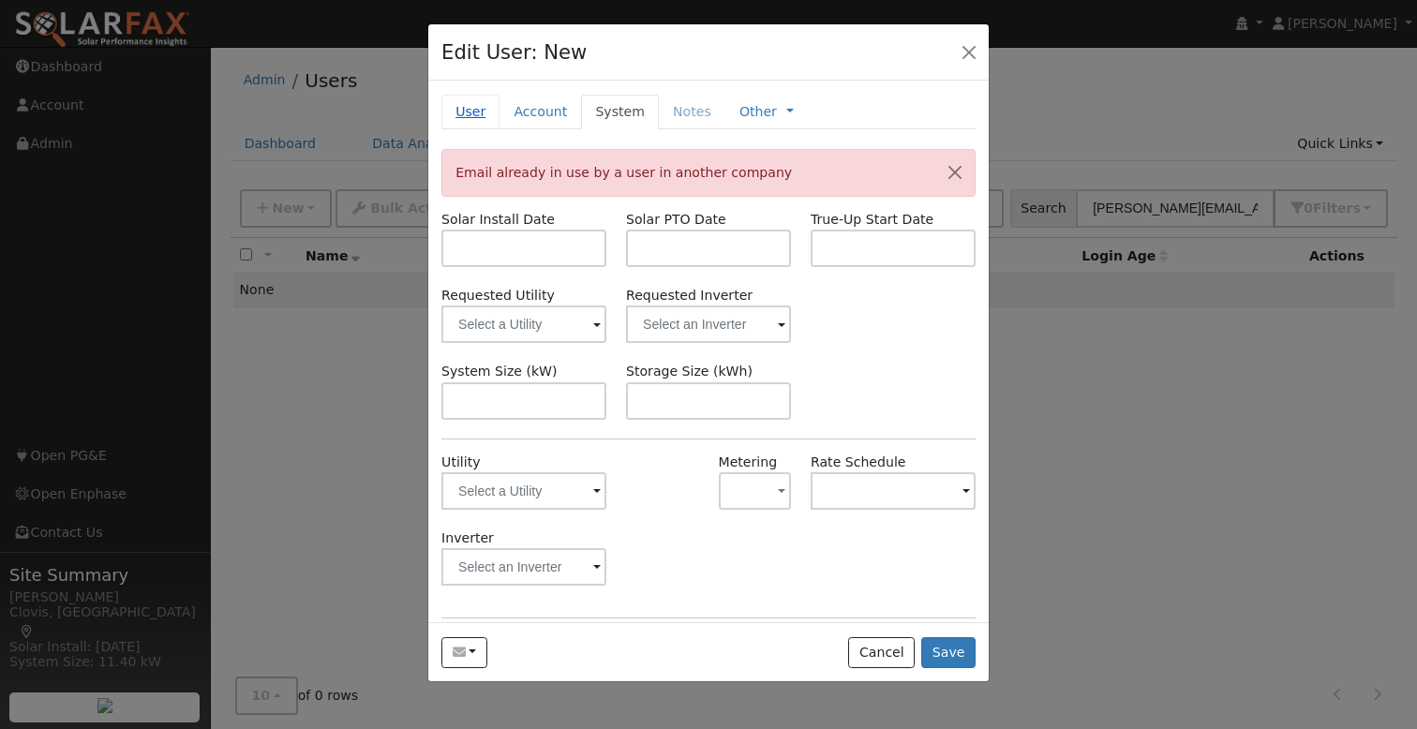
click at [471, 112] on link "User" at bounding box center [471, 112] width 58 height 35
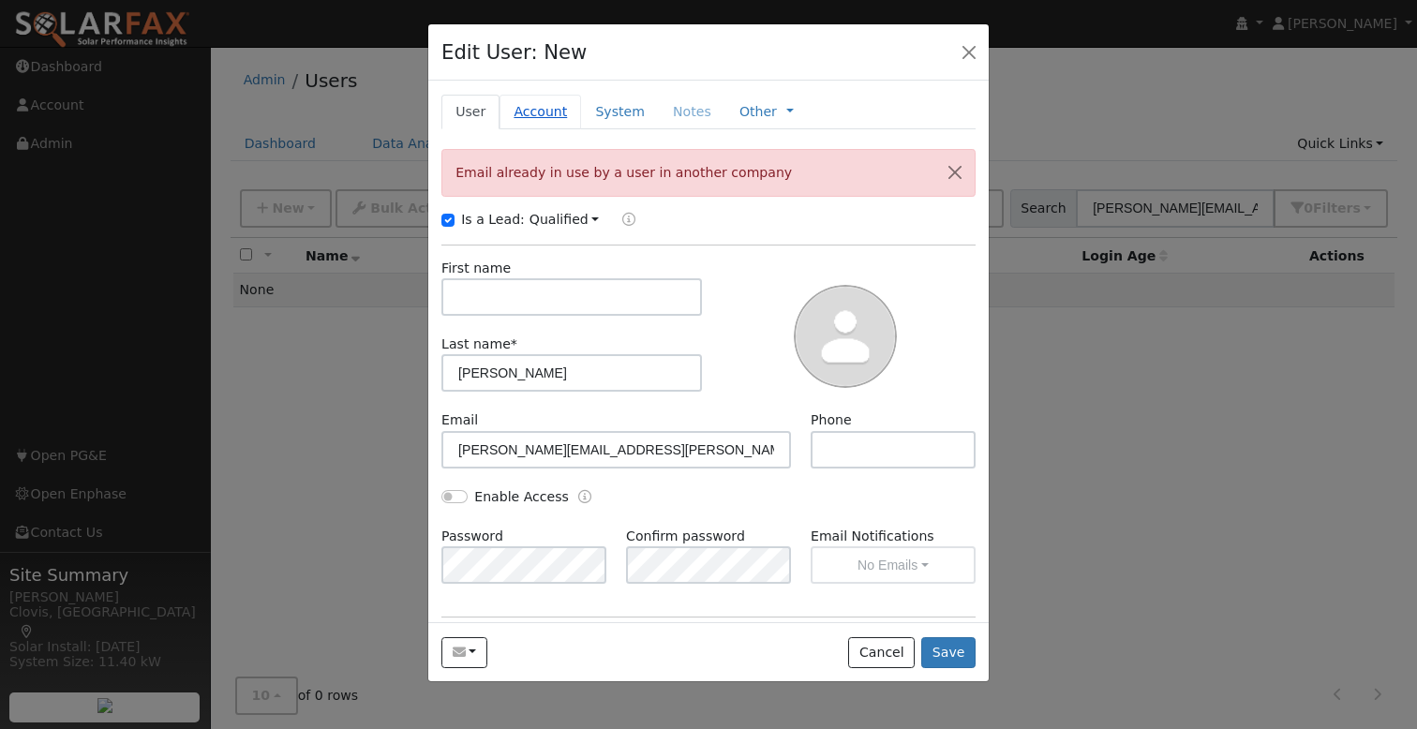
click at [532, 112] on link "Account" at bounding box center [541, 112] width 82 height 35
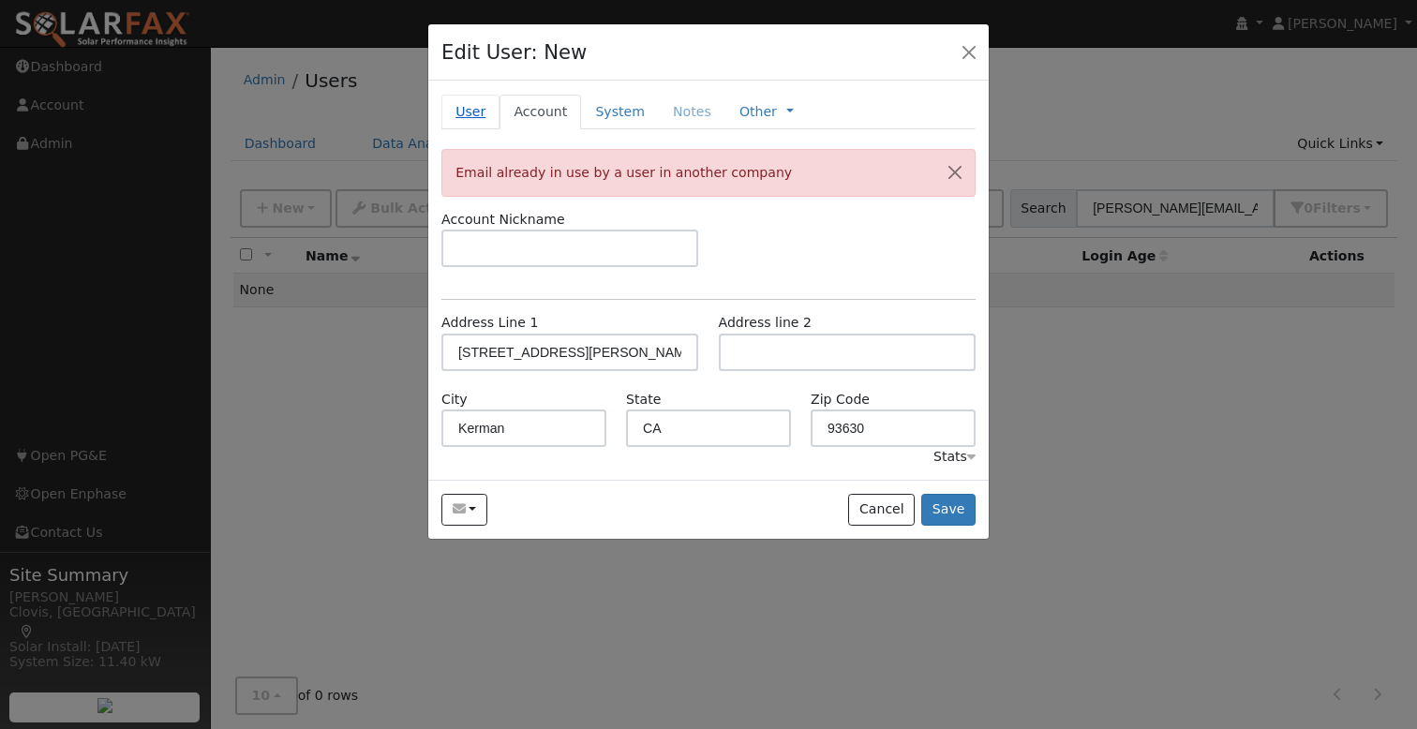
click at [471, 112] on link "User" at bounding box center [471, 112] width 58 height 35
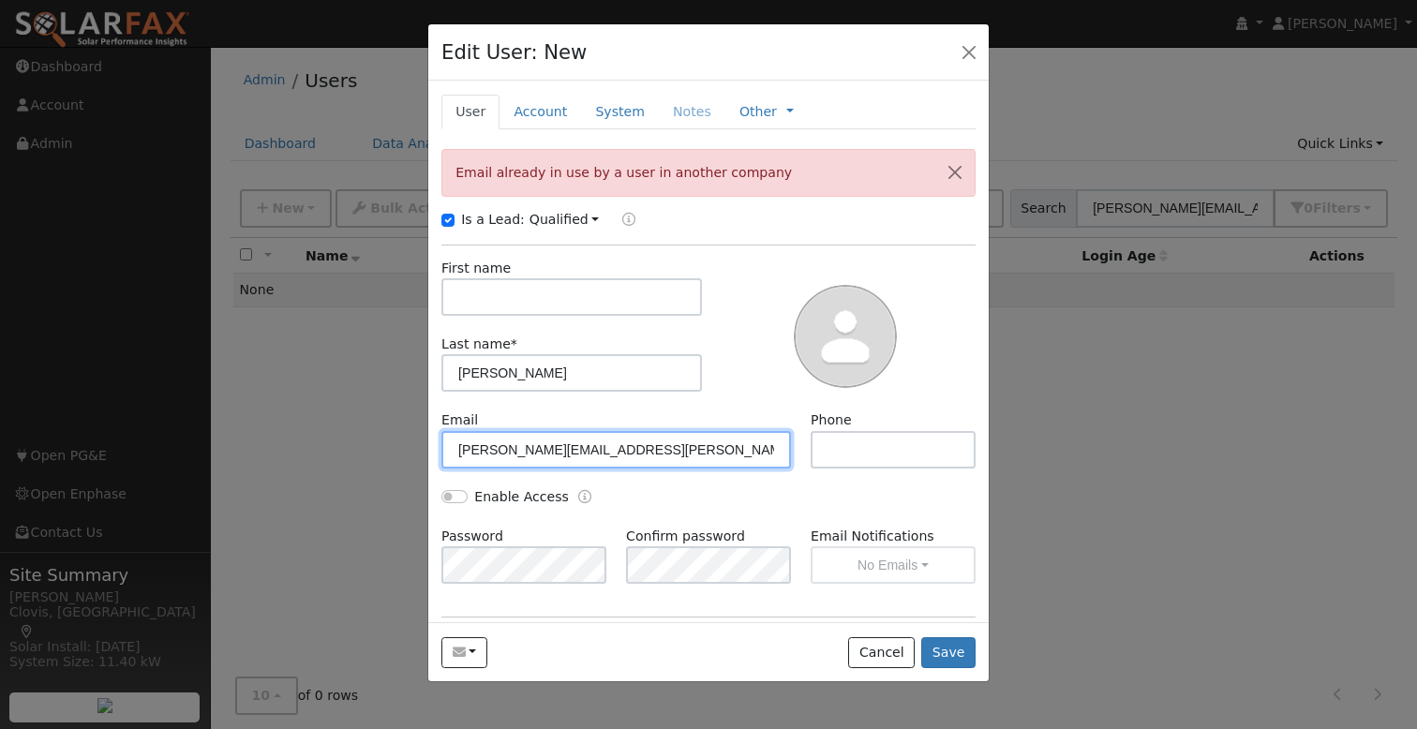
drag, startPoint x: 649, startPoint y: 447, endPoint x: 419, endPoint y: 451, distance: 229.7
click at [0, 0] on div "Edit User: New Select an Ac... New Account Nickname Cancel Create Are you sure …" at bounding box center [0, 0] width 0 height 0
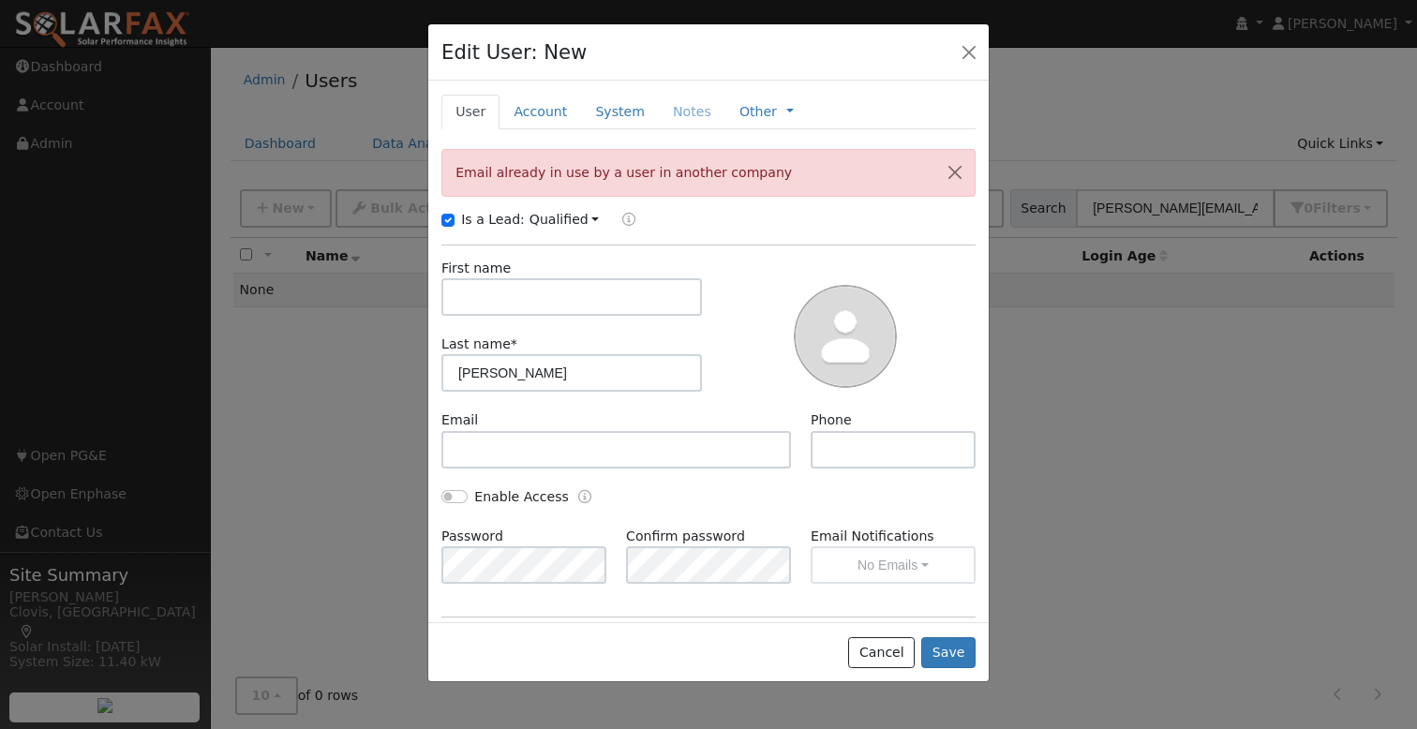
click at [746, 375] on div at bounding box center [846, 335] width 274 height 152
click at [535, 110] on link "Account" at bounding box center [541, 112] width 82 height 35
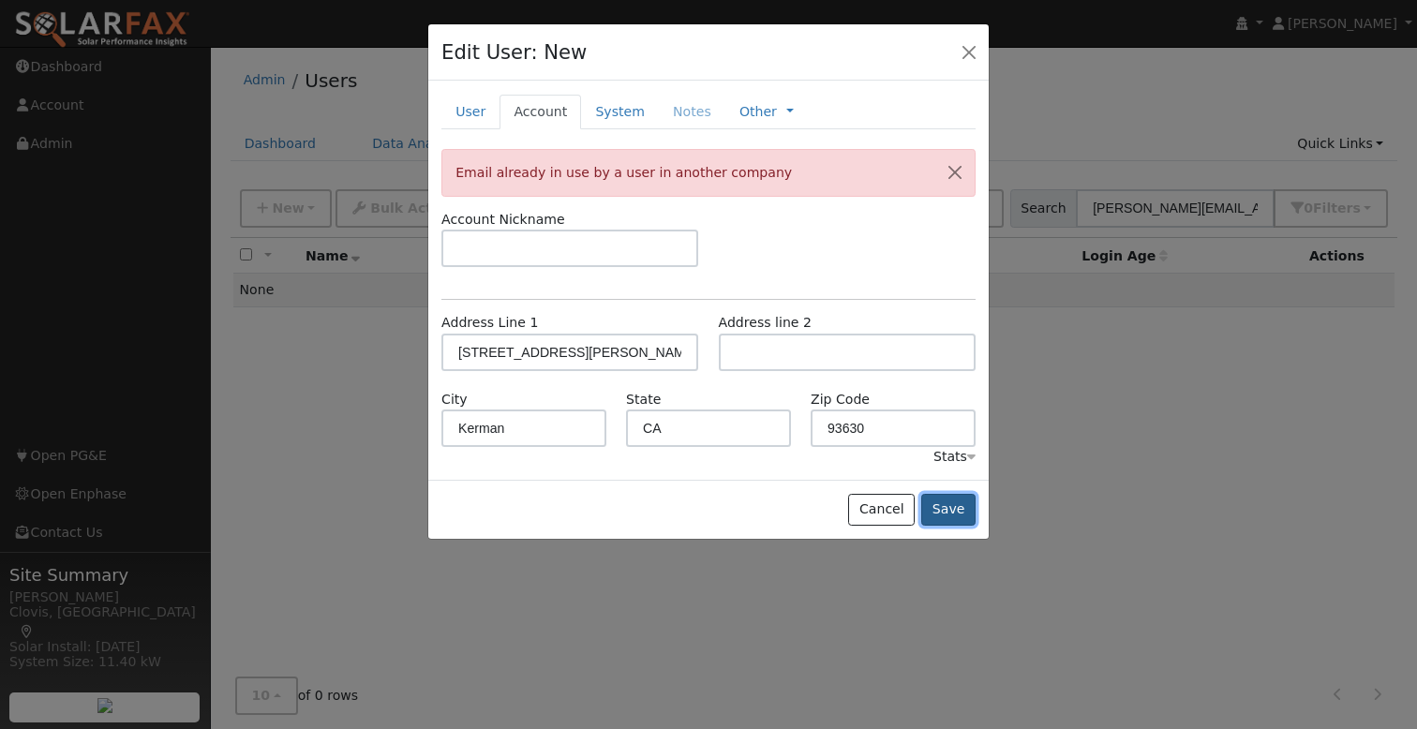
click at [942, 506] on button "Save" at bounding box center [949, 510] width 54 height 32
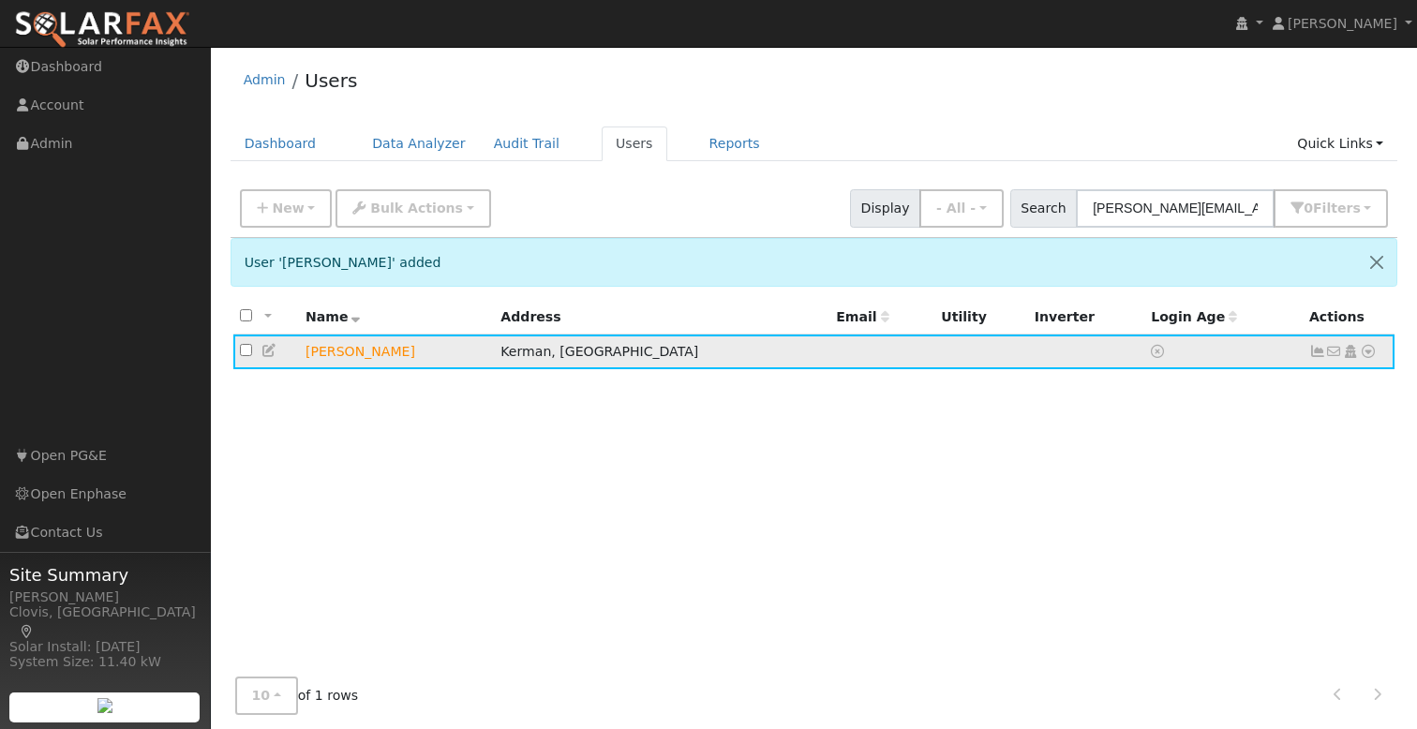
click at [1372, 356] on icon at bounding box center [1368, 351] width 17 height 13
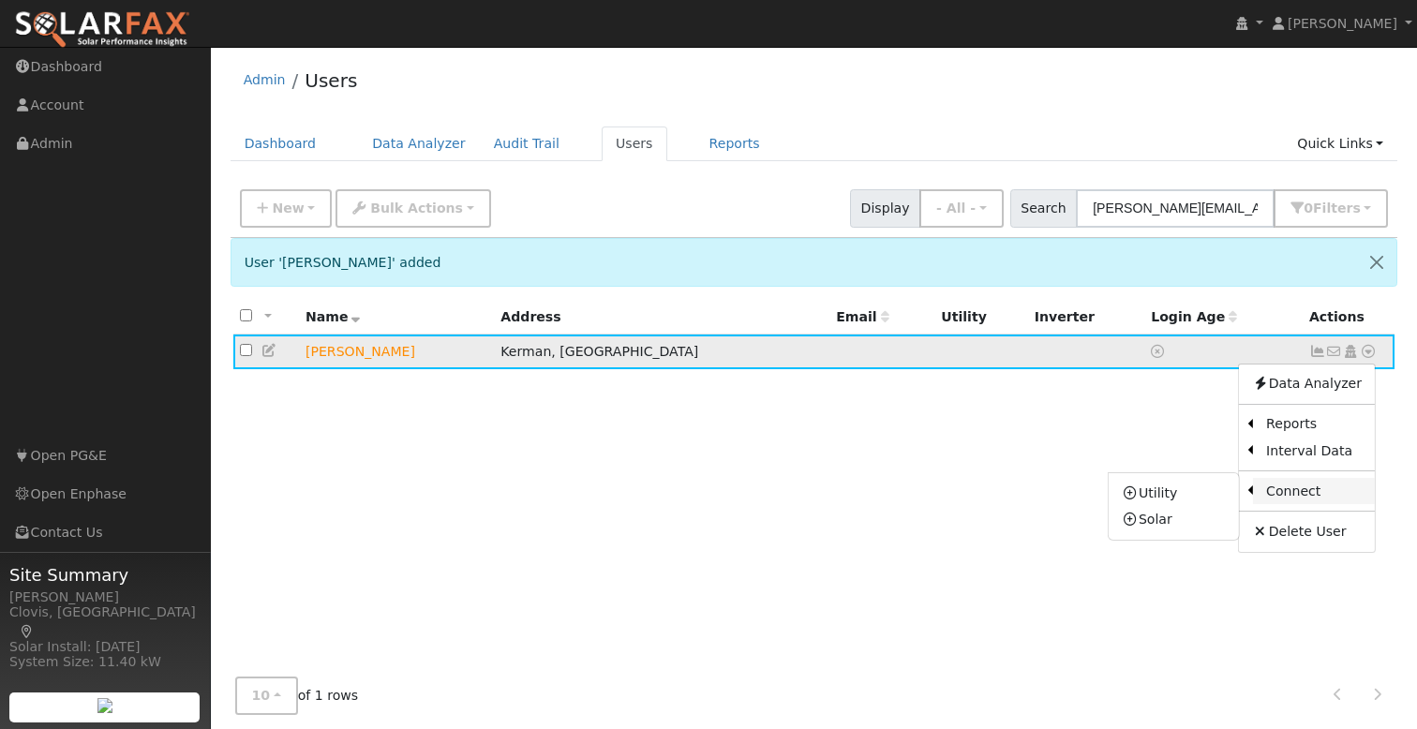
click at [1313, 487] on link "Connect" at bounding box center [1314, 491] width 122 height 26
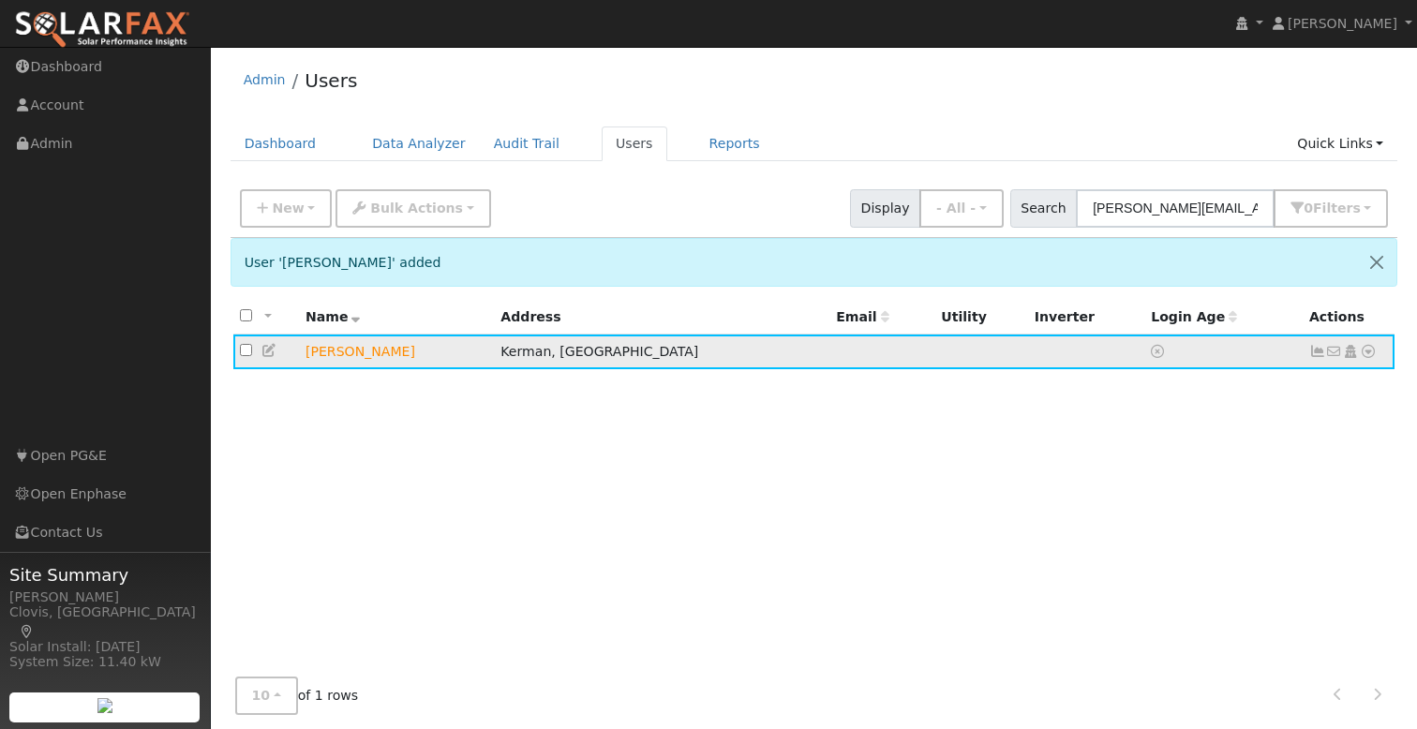
click at [1371, 352] on icon at bounding box center [1368, 351] width 17 height 13
click at [0, 0] on link "Utility" at bounding box center [0, 0] width 0 height 0
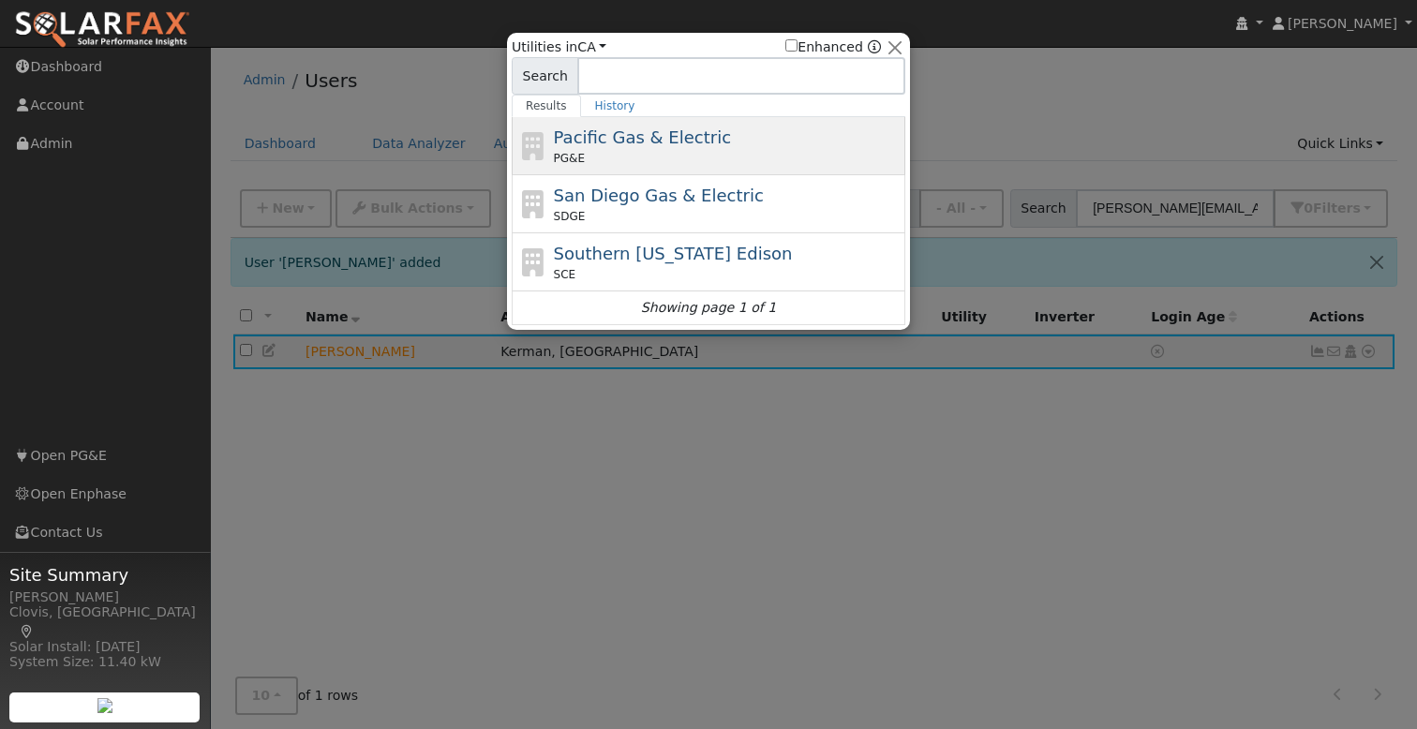
click at [653, 140] on span "Pacific Gas & Electric" at bounding box center [642, 137] width 177 height 20
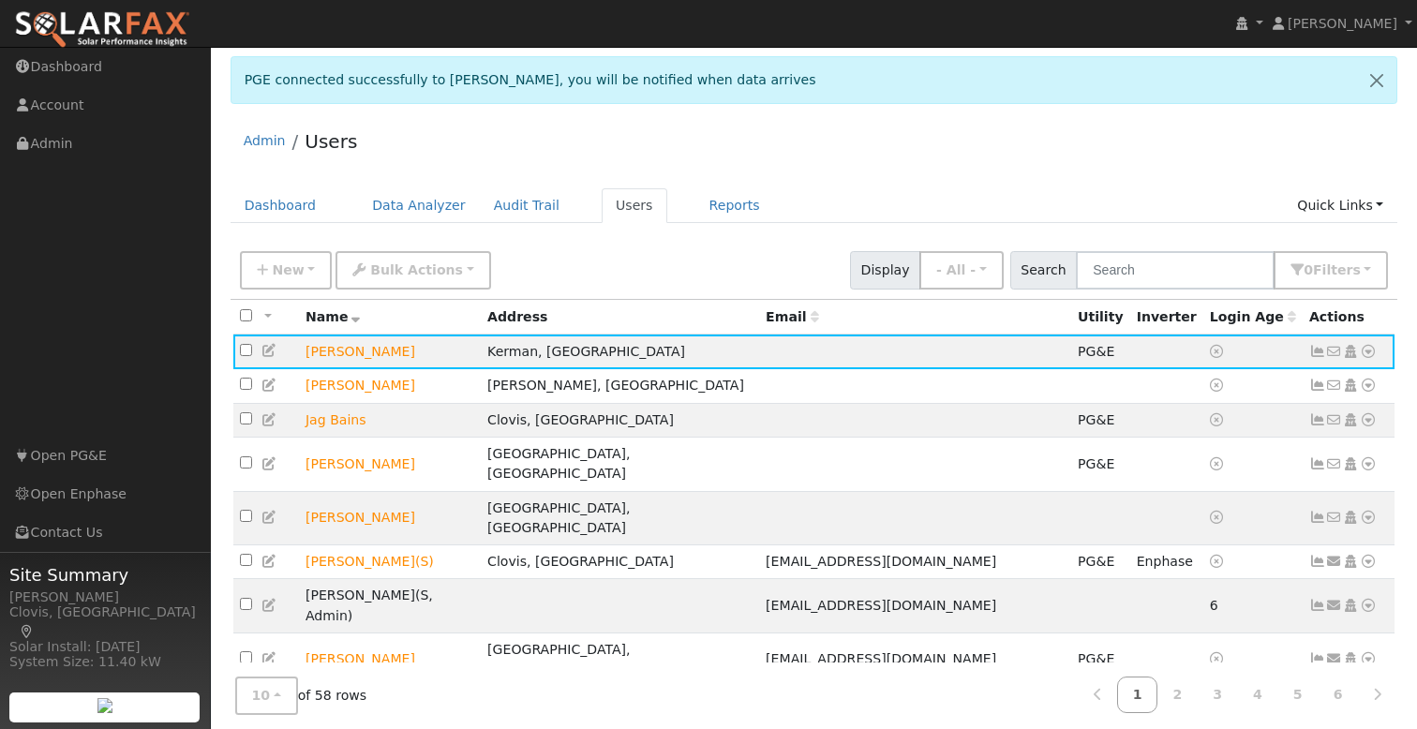
click at [719, 250] on div "New Add User Quick Add Quick Connect Quick Convert Lead Bulk Actions Send Email…" at bounding box center [814, 267] width 1156 height 45
click at [772, 255] on div "New Add User Quick Add Quick Connect Quick Convert Lead Bulk Actions Send Email…" at bounding box center [814, 267] width 1156 height 45
drag, startPoint x: 703, startPoint y: 80, endPoint x: 242, endPoint y: 82, distance: 461.2
click at [242, 82] on div "PGE connected successfully to Sanchez, you will be notified when data arrives" at bounding box center [815, 80] width 1168 height 48
click at [741, 121] on div "Admin Users" at bounding box center [815, 145] width 1168 height 57
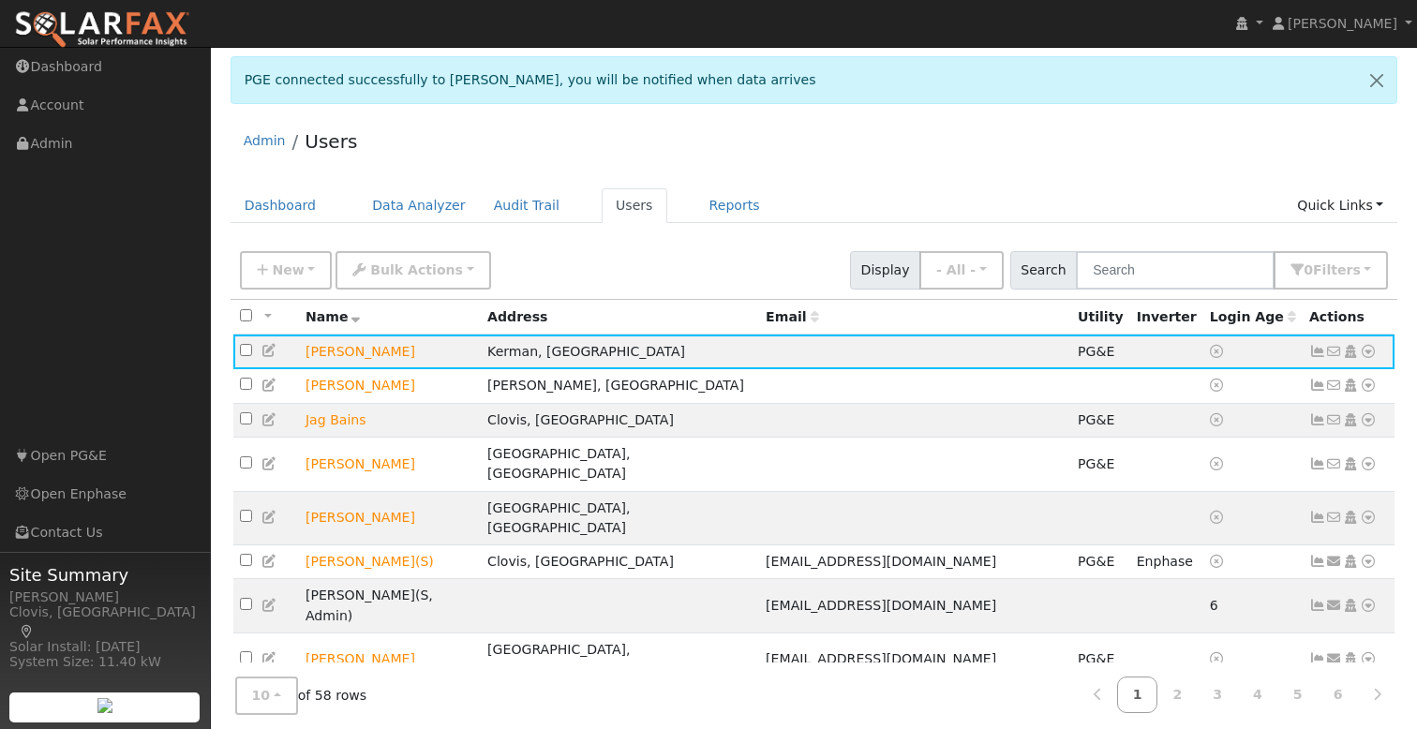
click at [981, 154] on div "Admin Users" at bounding box center [815, 145] width 1168 height 57
click at [796, 131] on div "Admin Users" at bounding box center [815, 145] width 1168 height 57
click at [857, 123] on div "Admin Users" at bounding box center [815, 145] width 1168 height 57
click at [964, 147] on div "Admin Users" at bounding box center [815, 145] width 1168 height 57
click at [871, 144] on div "Admin Users" at bounding box center [815, 145] width 1168 height 57
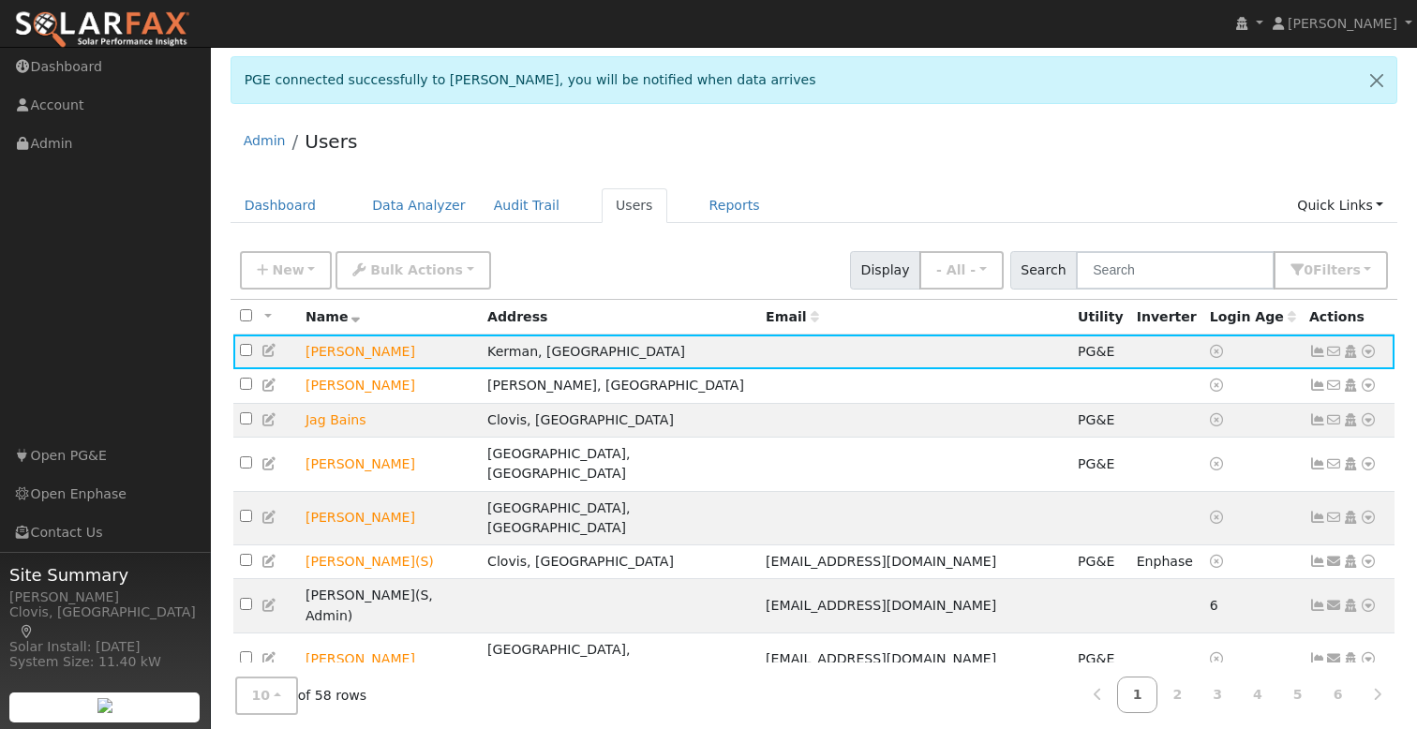
click at [903, 140] on div "Admin Users" at bounding box center [815, 145] width 1168 height 57
click at [1002, 157] on div "Admin Users" at bounding box center [815, 145] width 1168 height 57
click at [923, 171] on div "Admin Users" at bounding box center [815, 145] width 1168 height 57
click at [892, 144] on div "Admin Users" at bounding box center [815, 145] width 1168 height 57
click at [894, 145] on div "Admin Users" at bounding box center [815, 145] width 1168 height 57
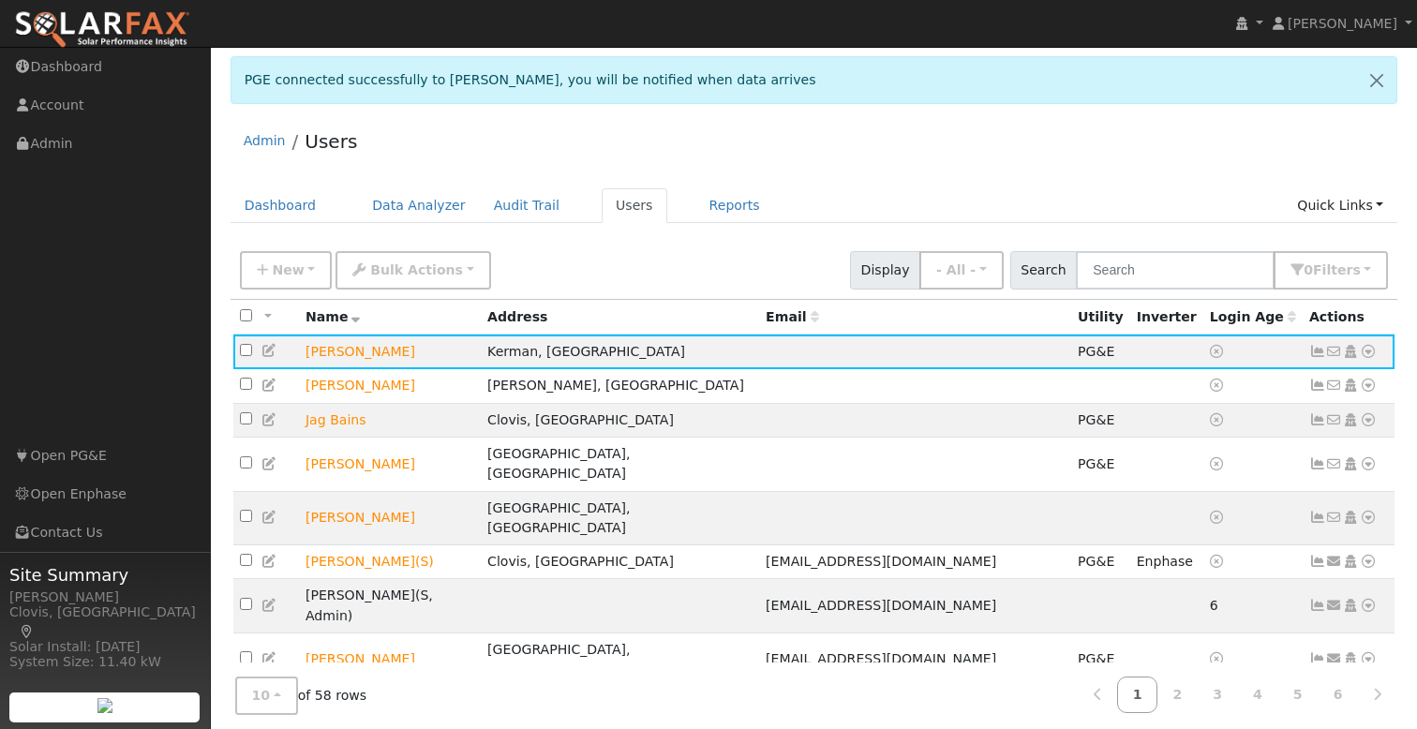
click at [861, 157] on div "Admin Users" at bounding box center [815, 145] width 1168 height 57
click at [1368, 353] on icon at bounding box center [1368, 351] width 17 height 13
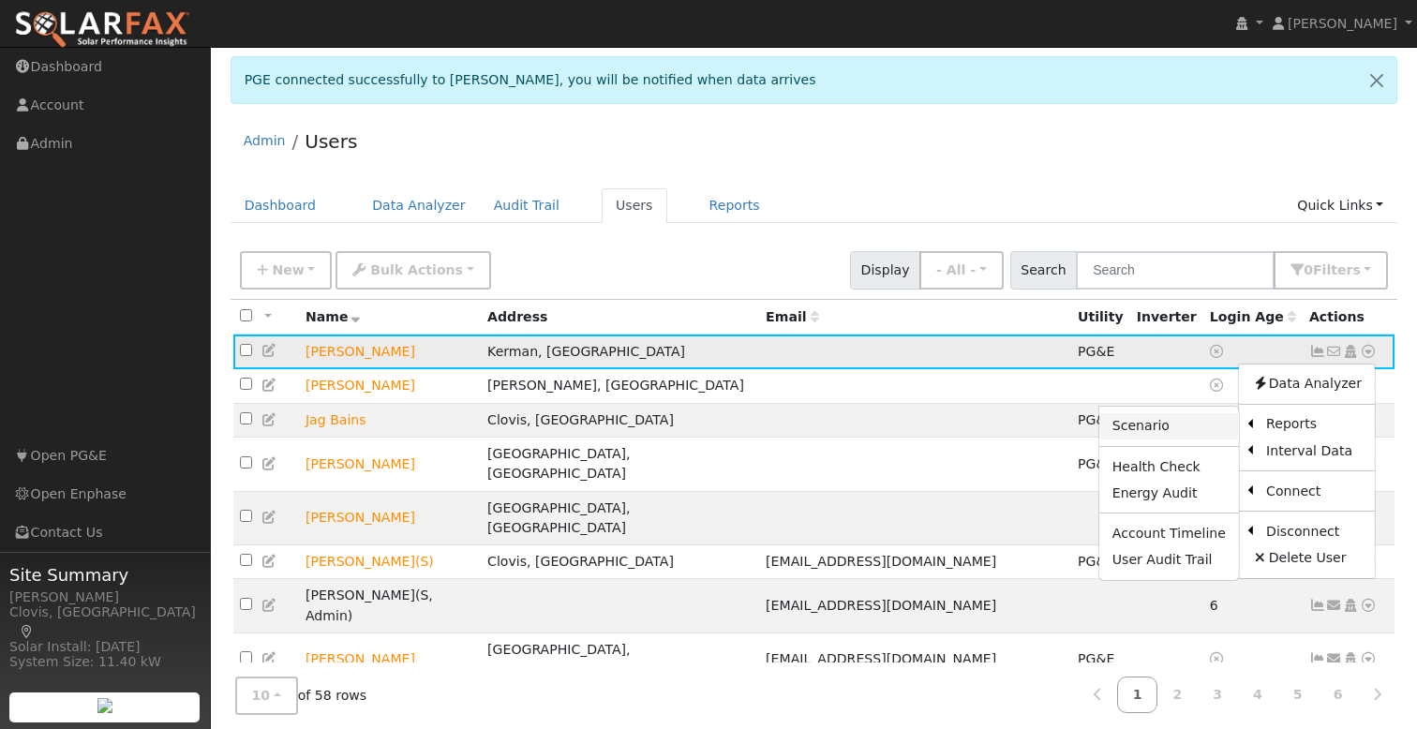
click at [1207, 426] on link "Scenario" at bounding box center [1170, 426] width 140 height 26
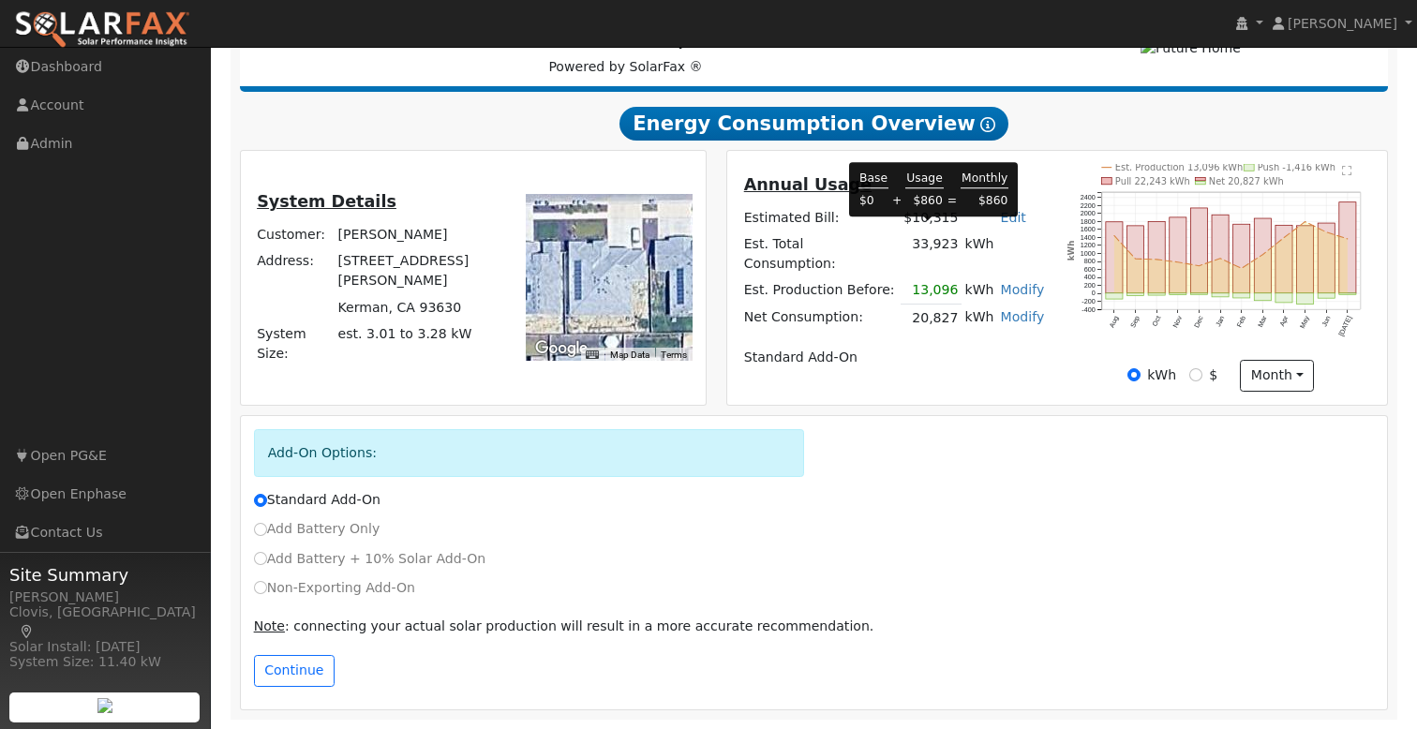
scroll to position [285, 0]
click at [343, 589] on label "Non-Exporting Add-On" at bounding box center [334, 588] width 161 height 20
click at [267, 589] on input "Non-Exporting Add-On" at bounding box center [260, 587] width 13 height 13
radio input "true"
radio input "false"
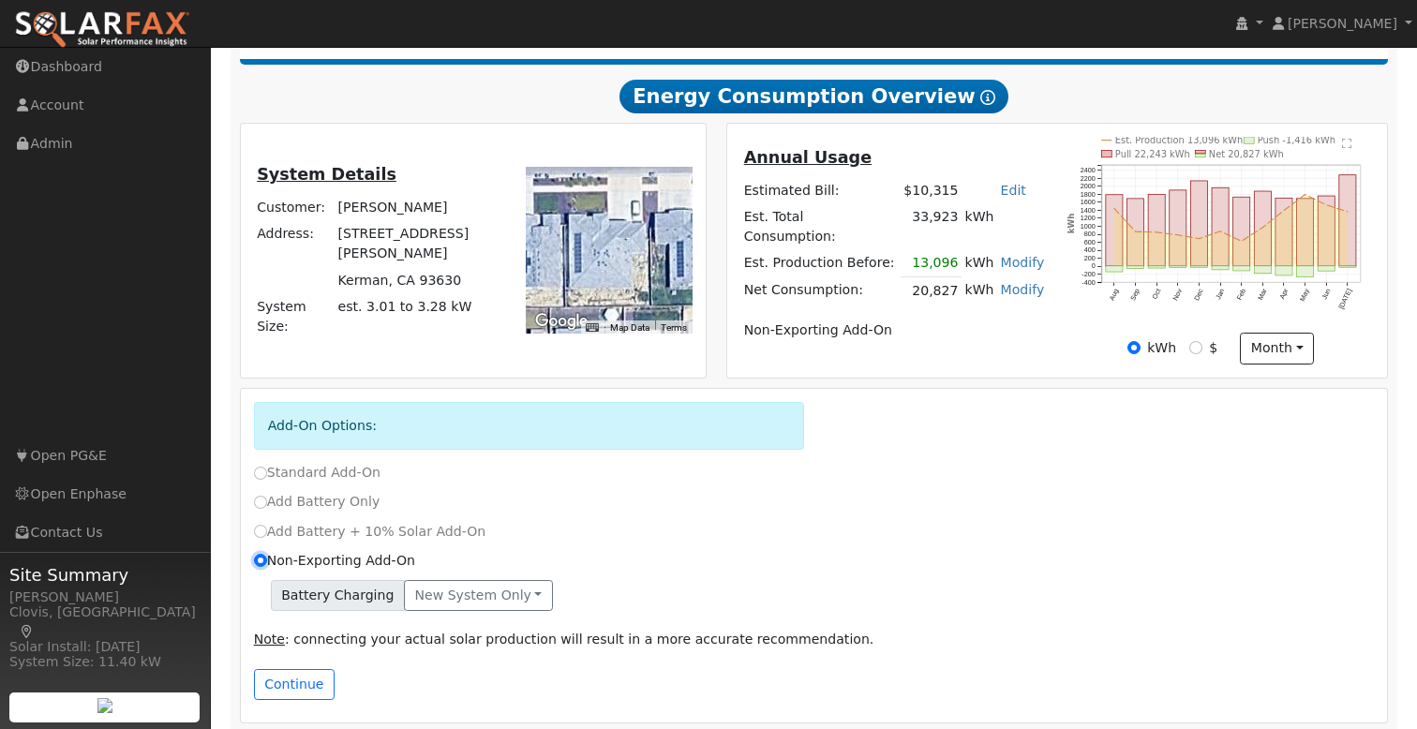
scroll to position [325, 0]
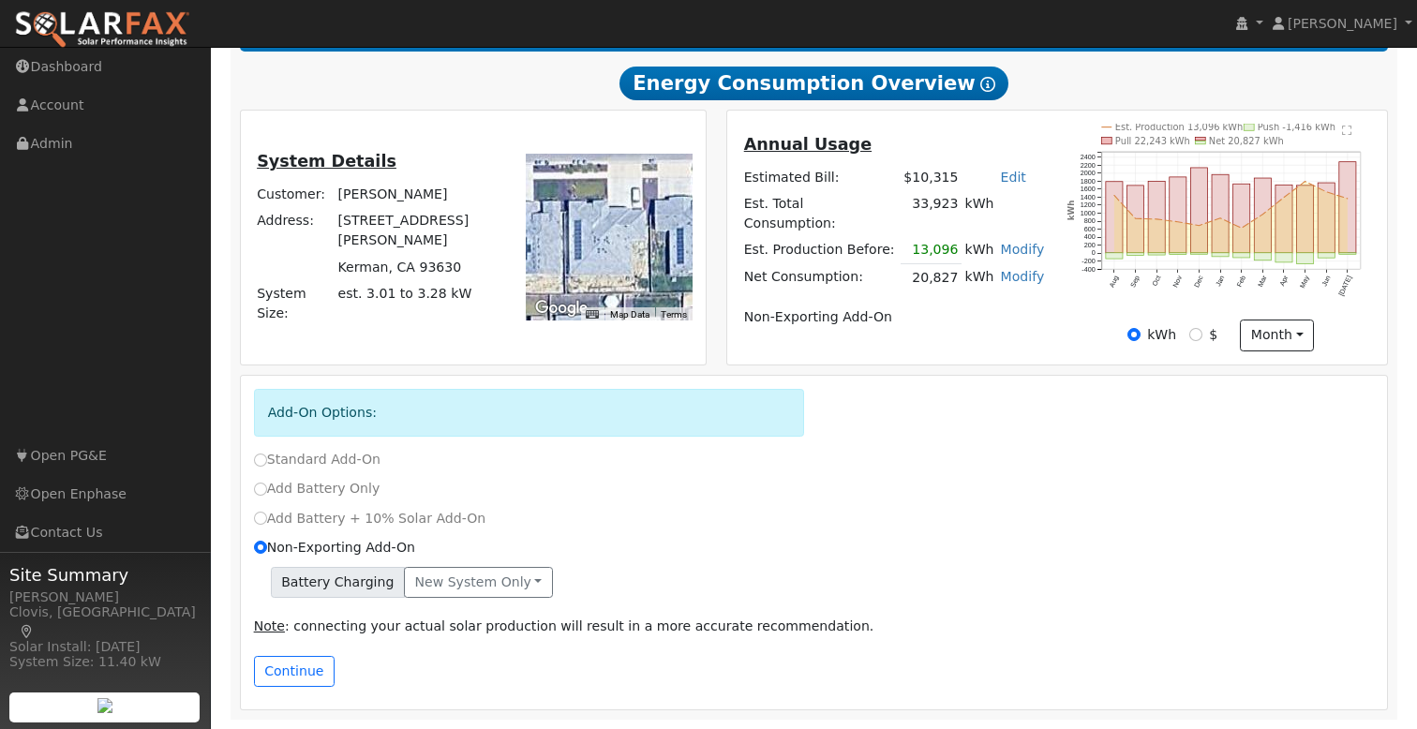
click at [896, 291] on td at bounding box center [821, 294] width 160 height 7
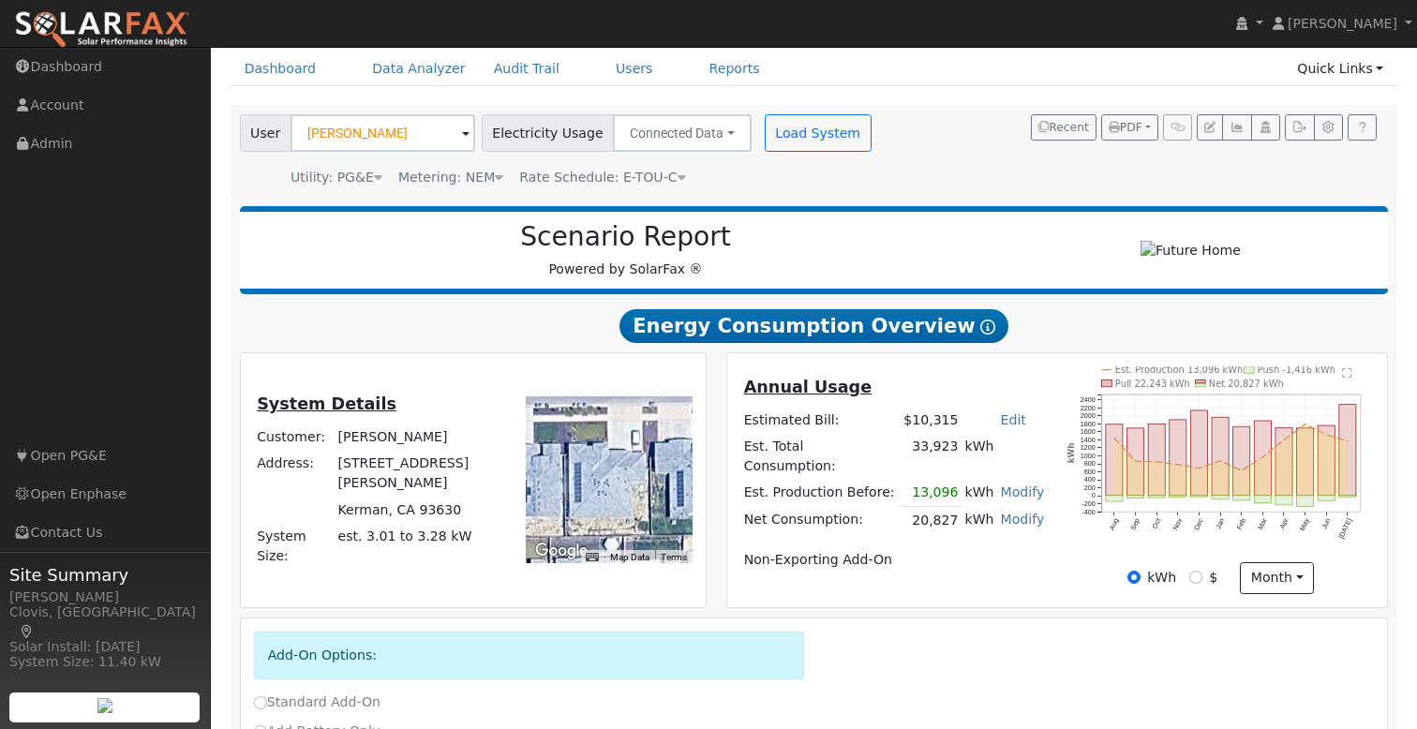
scroll to position [0, 0]
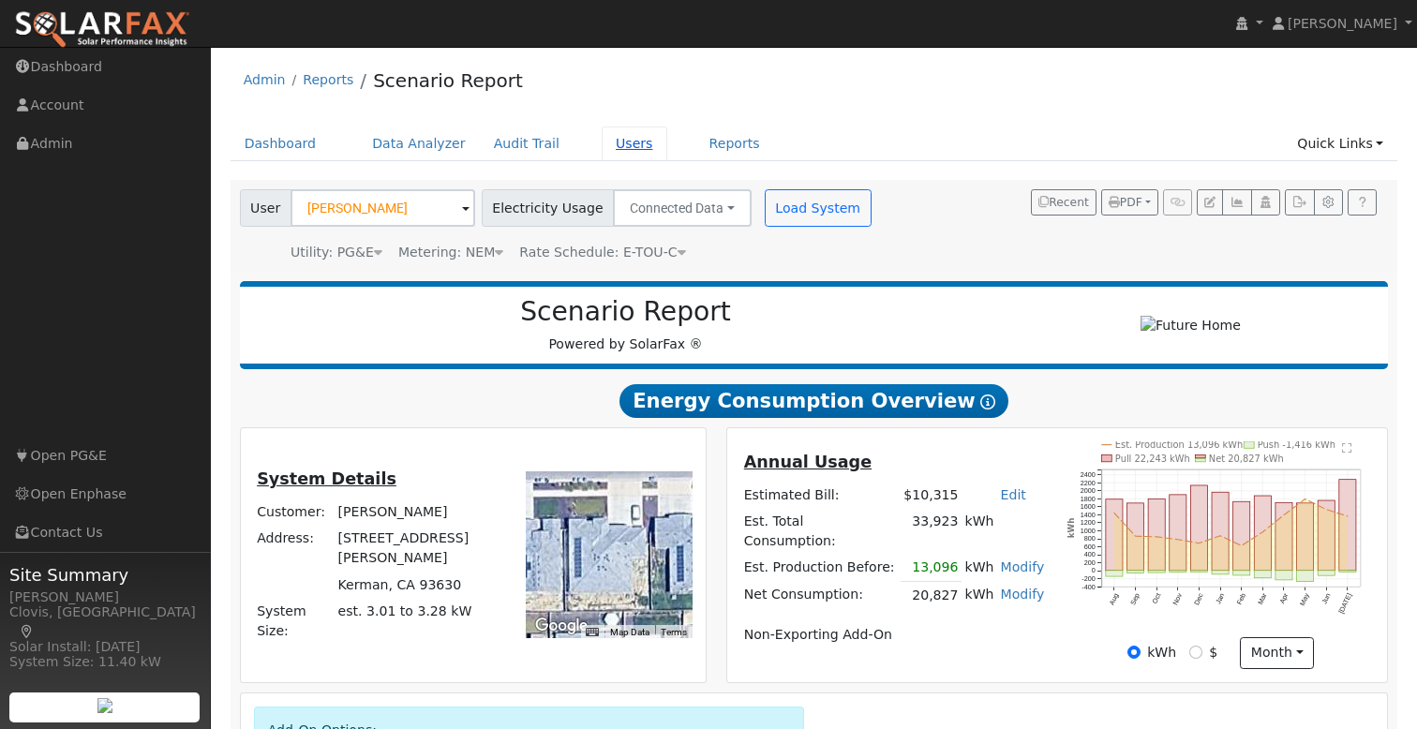
click at [617, 151] on link "Users" at bounding box center [635, 144] width 66 height 35
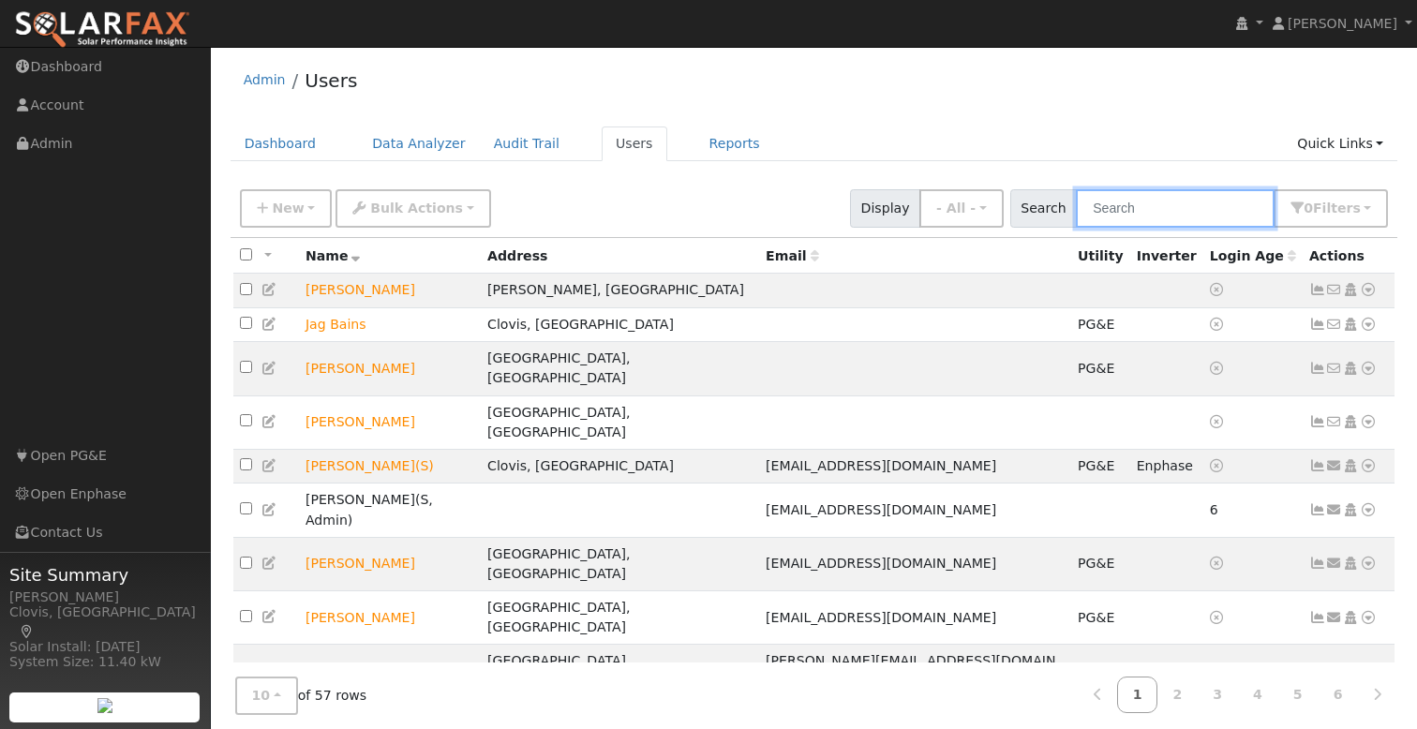
click at [1181, 215] on input "text" at bounding box center [1175, 208] width 199 height 38
type input "n"
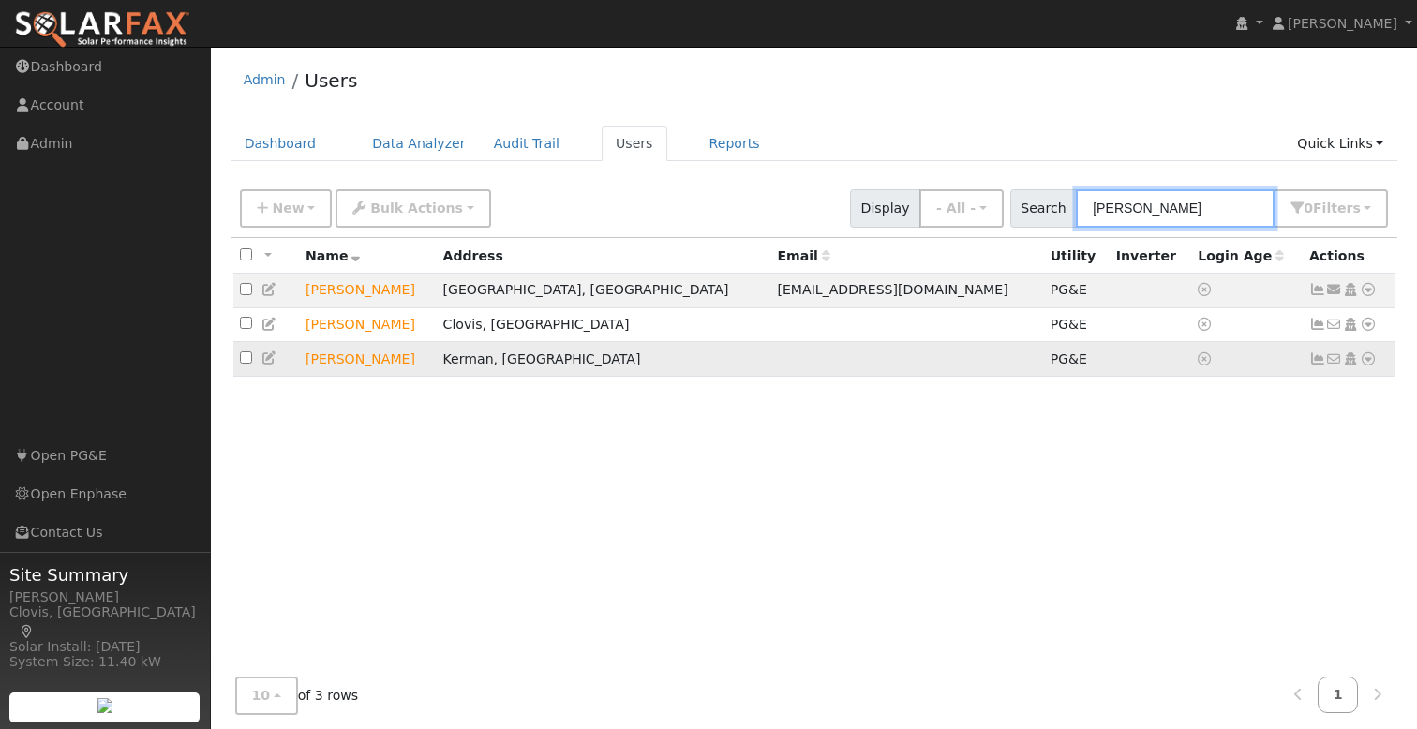
type input "[PERSON_NAME]"
click at [1371, 364] on icon at bounding box center [1368, 358] width 17 height 13
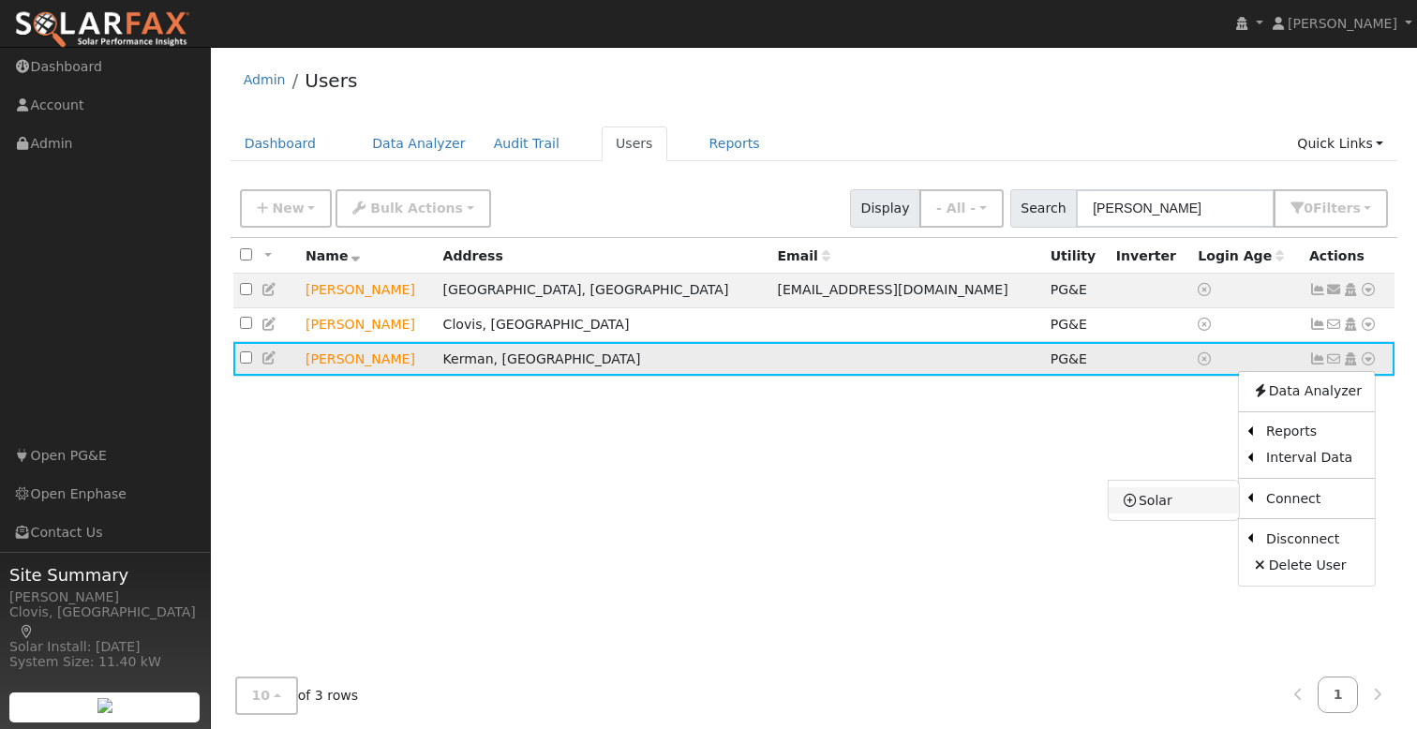
click at [1135, 505] on icon at bounding box center [1130, 500] width 17 height 13
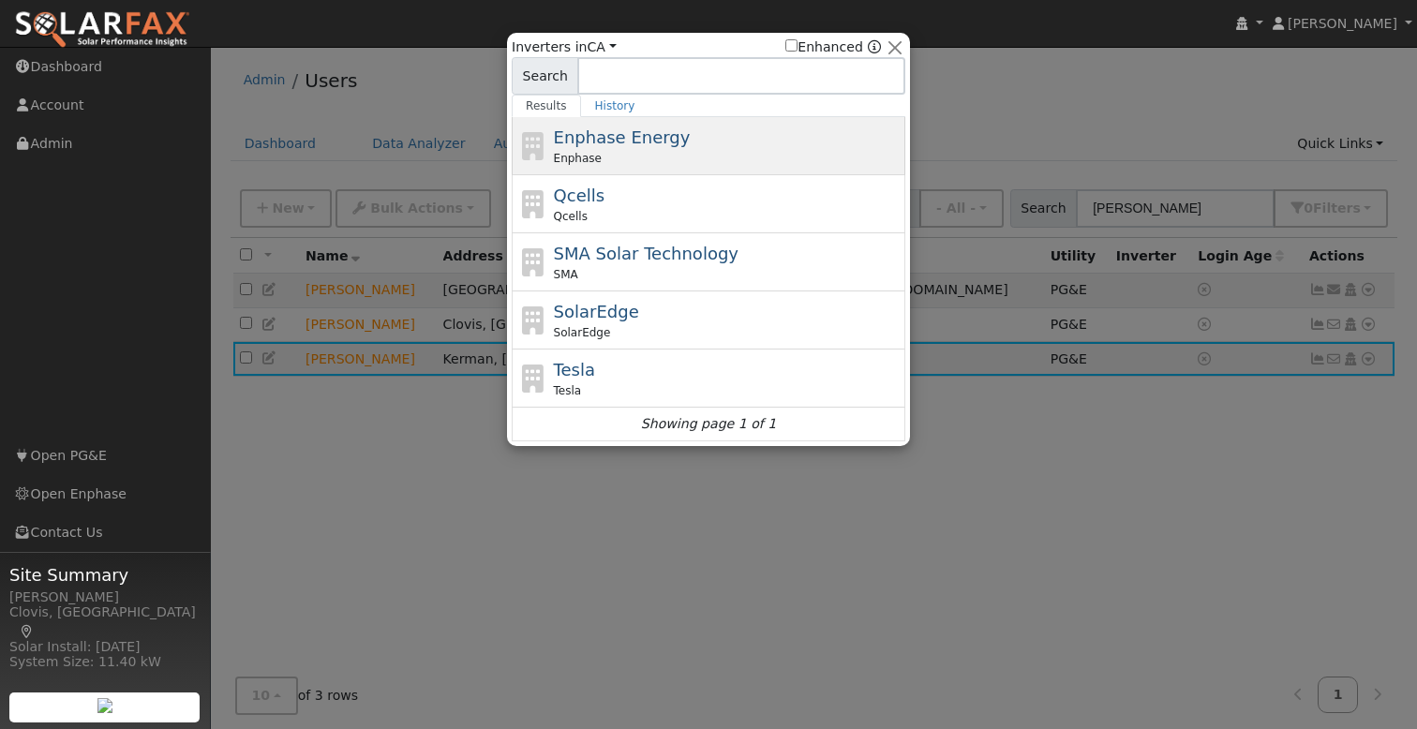
click at [618, 141] on span "Enphase Energy" at bounding box center [622, 137] width 137 height 20
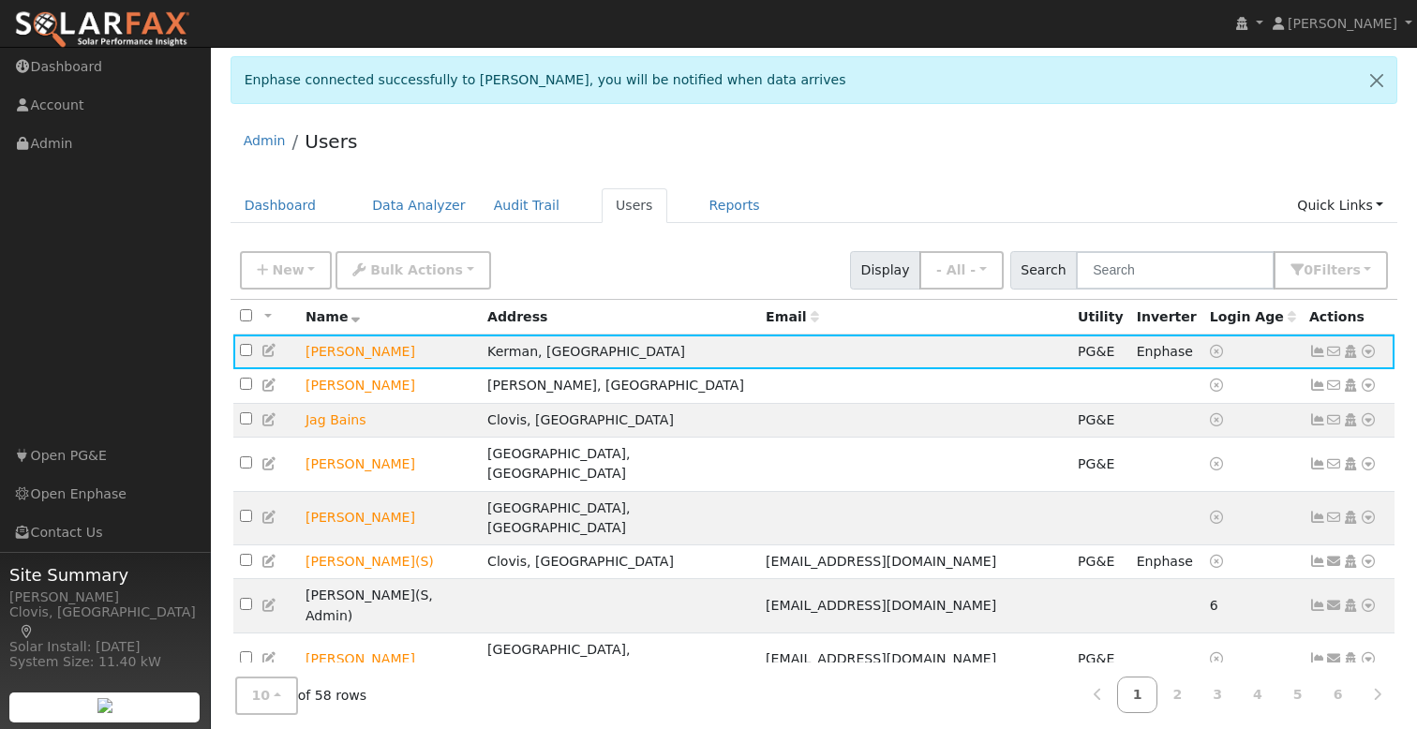
click at [1005, 167] on div "Admin Users" at bounding box center [815, 145] width 1168 height 57
